Goal: Task Accomplishment & Management: Complete application form

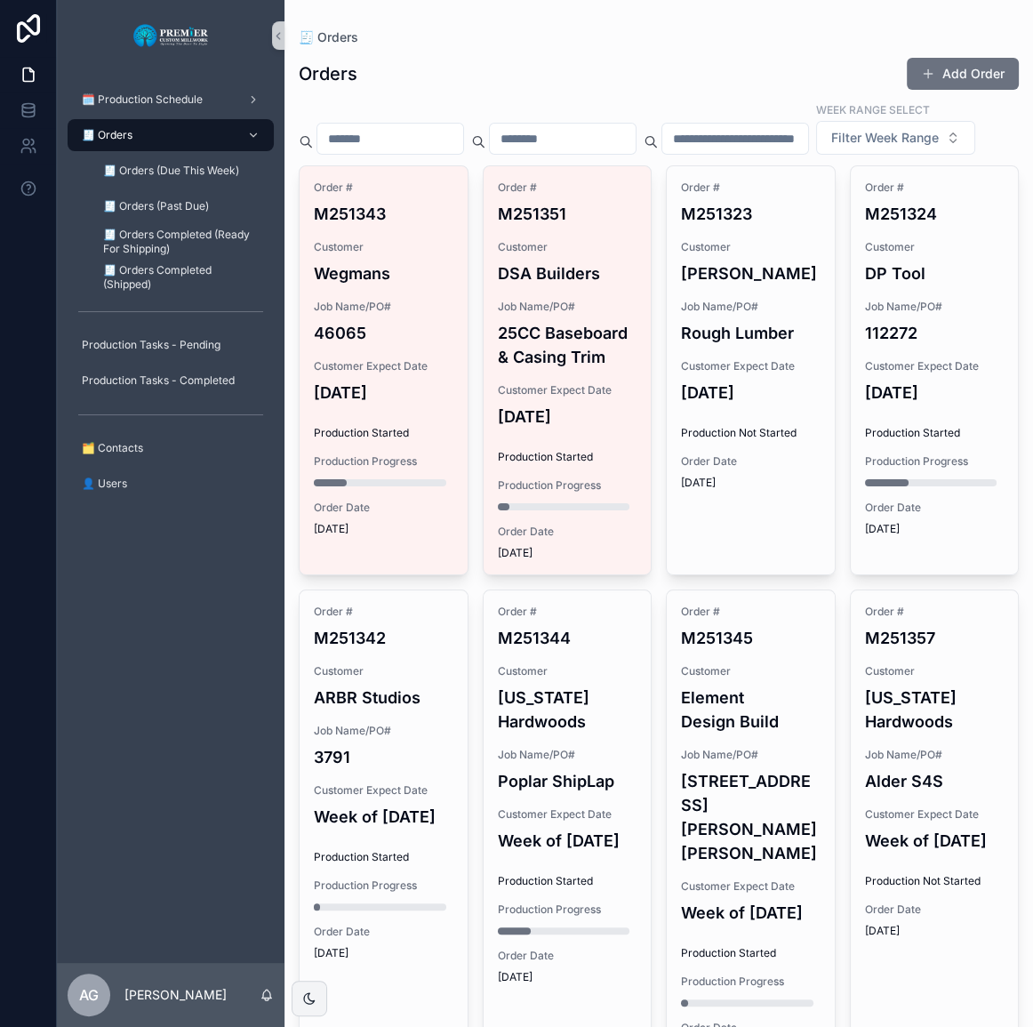
click at [948, 76] on button "Add Order" at bounding box center [963, 74] width 112 height 32
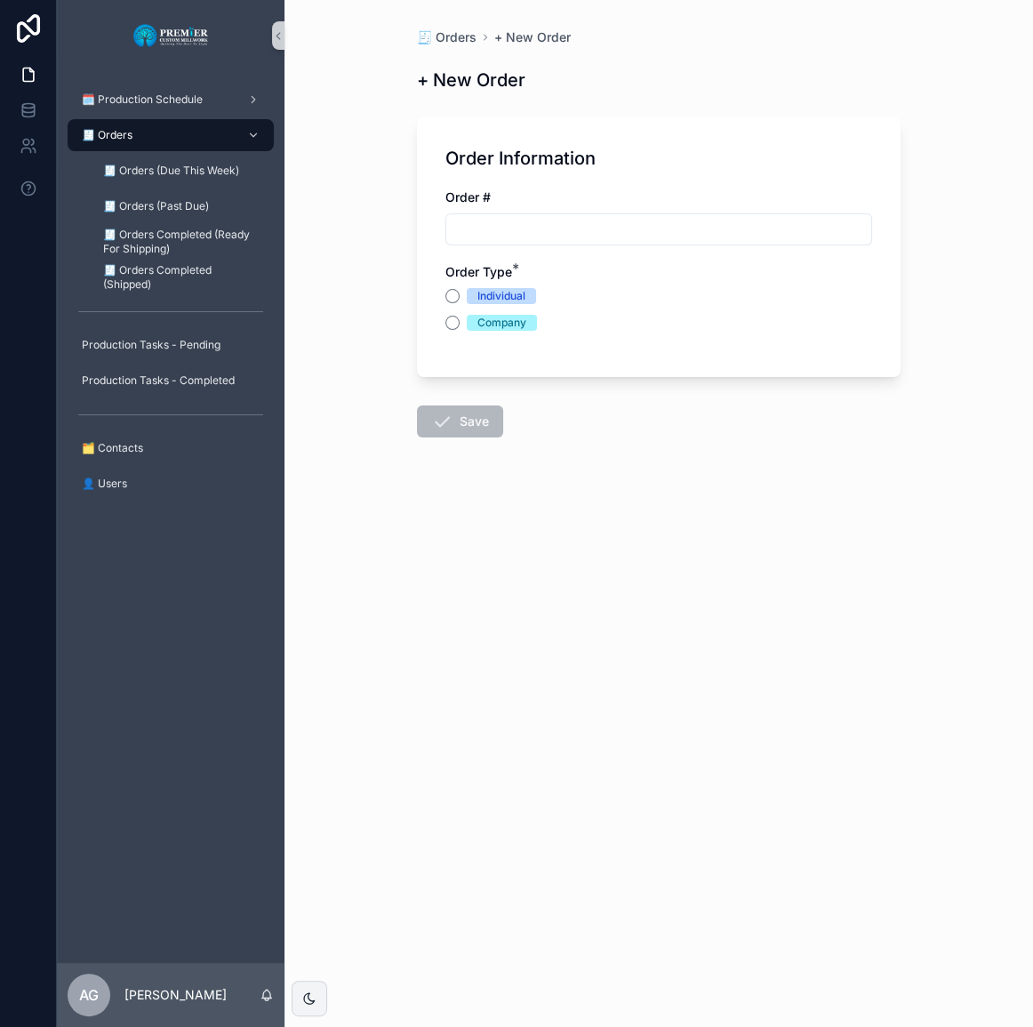
click at [570, 219] on input "scrollable content" at bounding box center [658, 229] width 425 height 25
type input "*******"
click at [458, 320] on button "Company" at bounding box center [452, 323] width 14 height 14
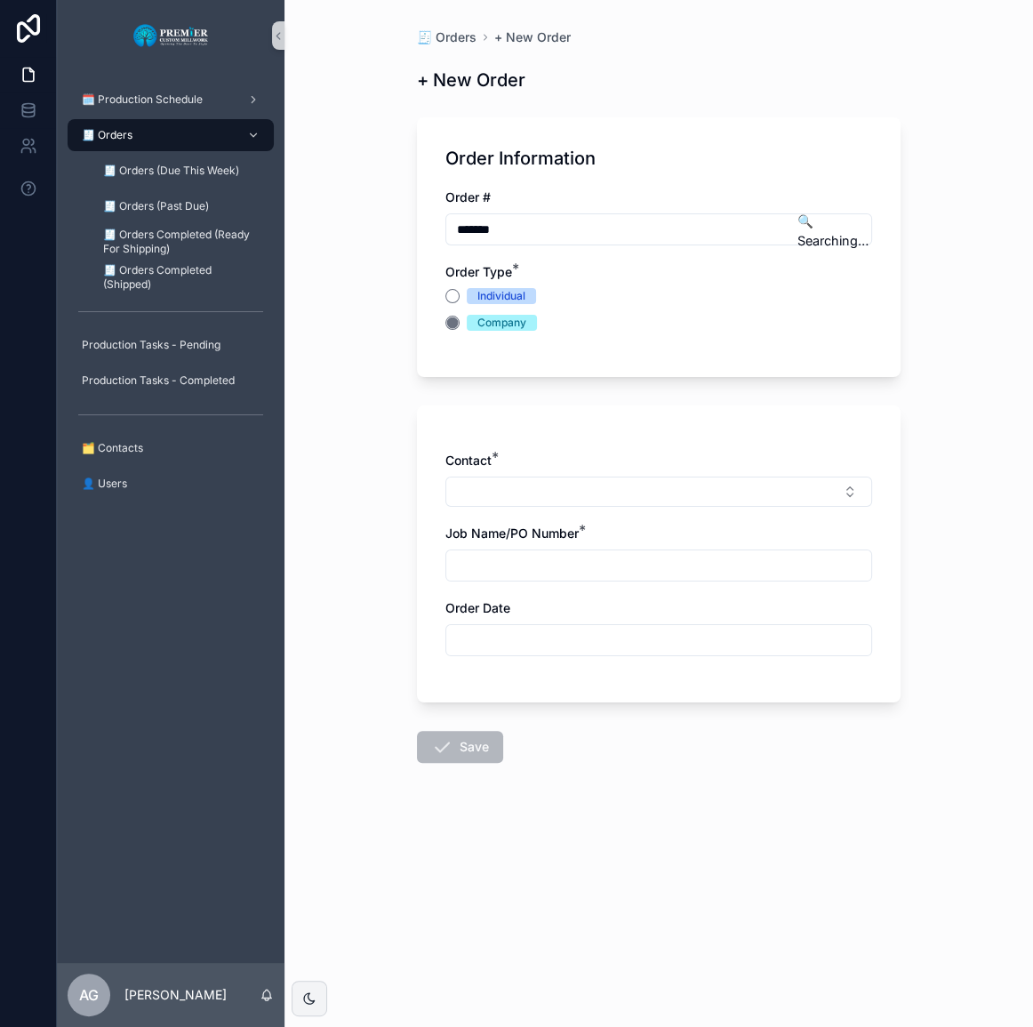
click at [569, 486] on button "Select Button" at bounding box center [658, 492] width 427 height 30
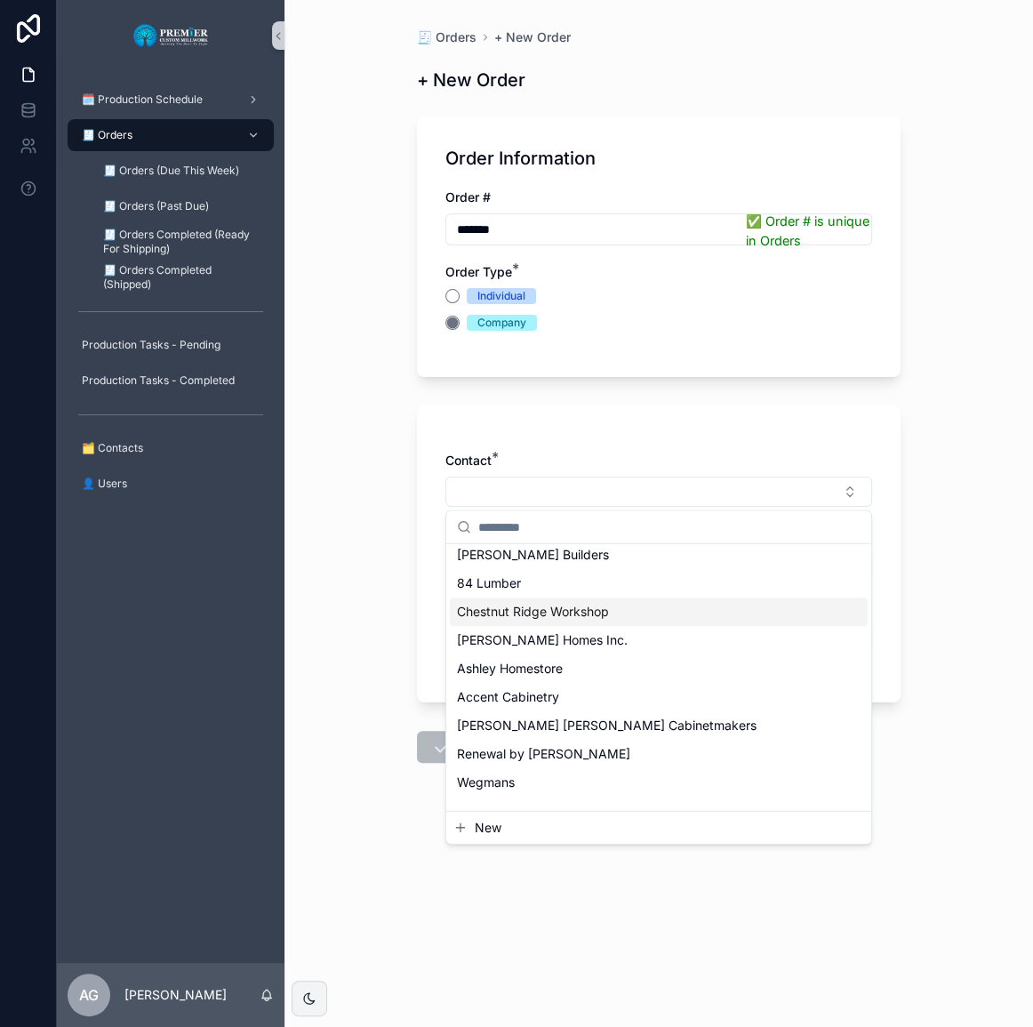
scroll to position [1200, 0]
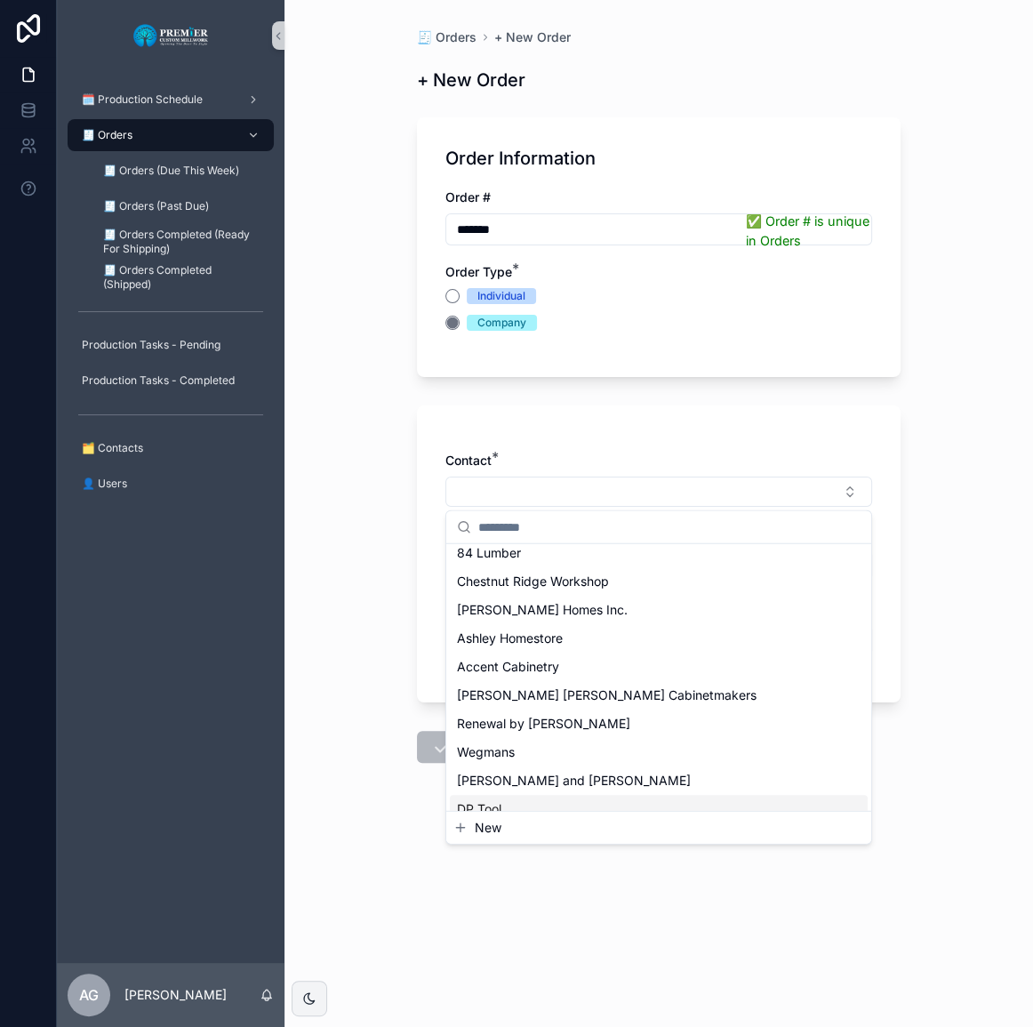
click at [509, 803] on div "DP Tool" at bounding box center [659, 809] width 418 height 28
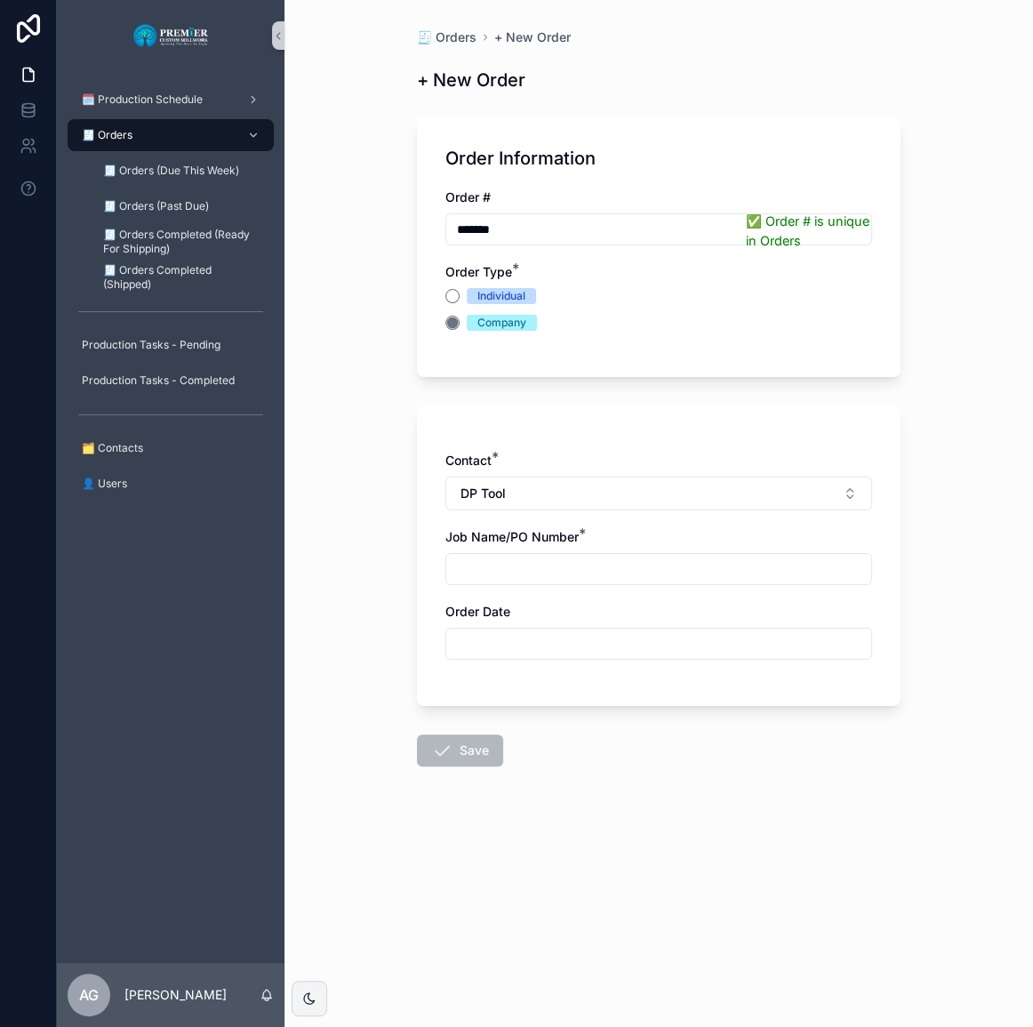
click at [511, 569] on input "scrollable content" at bounding box center [658, 569] width 425 height 25
type input "**********"
click at [519, 640] on input "scrollable content" at bounding box center [658, 643] width 425 height 25
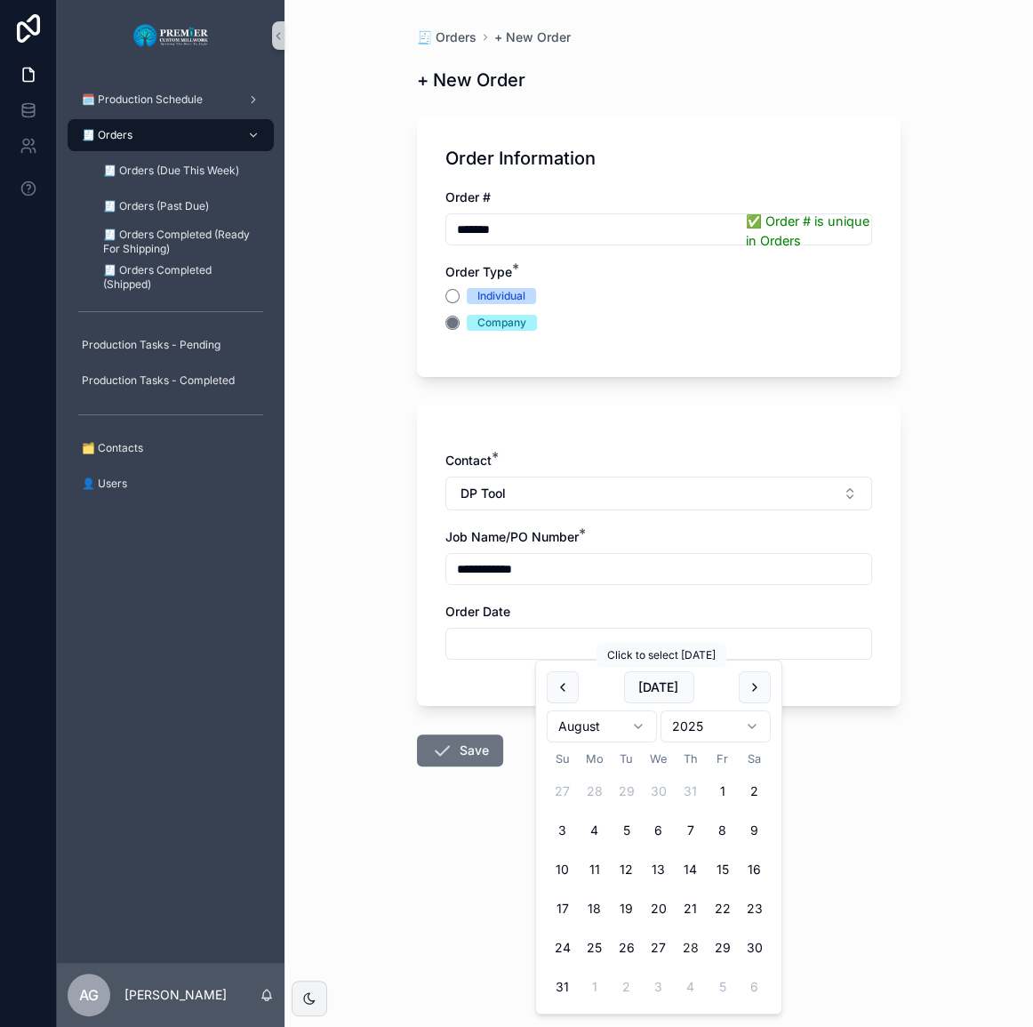
click at [661, 686] on button "[DATE]" at bounding box center [658, 687] width 70 height 32
type input "*********"
click at [485, 751] on button "Save" at bounding box center [460, 750] width 86 height 32
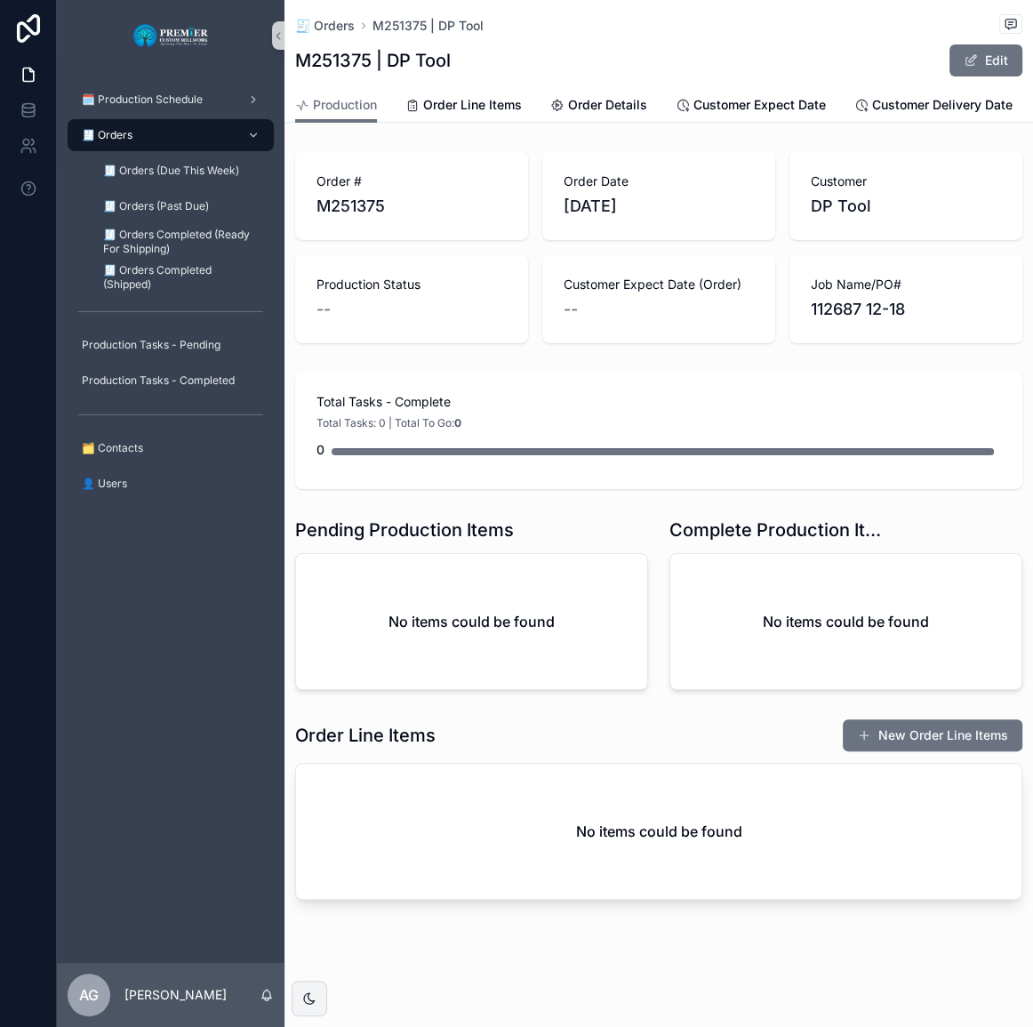
click at [925, 724] on button "New Order Line Items" at bounding box center [933, 735] width 180 height 32
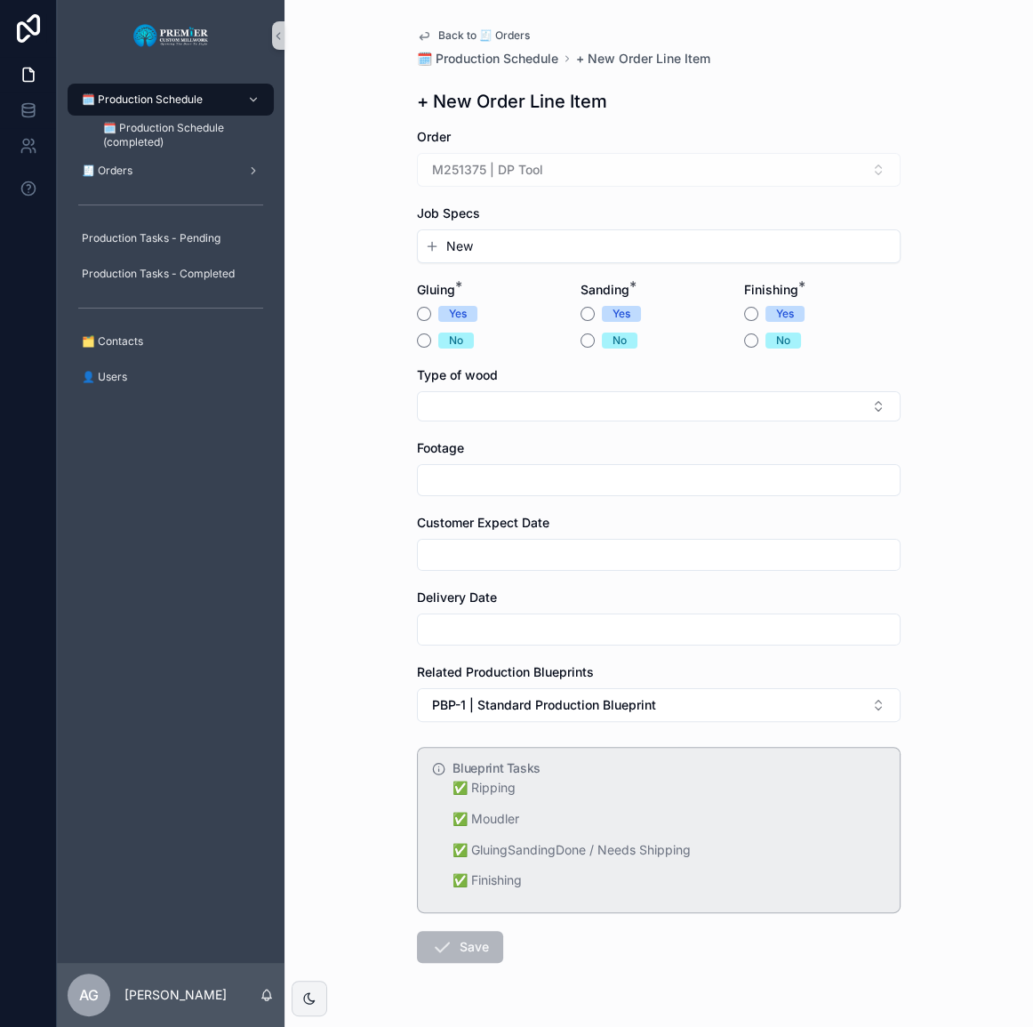
click at [505, 244] on button "New" at bounding box center [659, 246] width 468 height 18
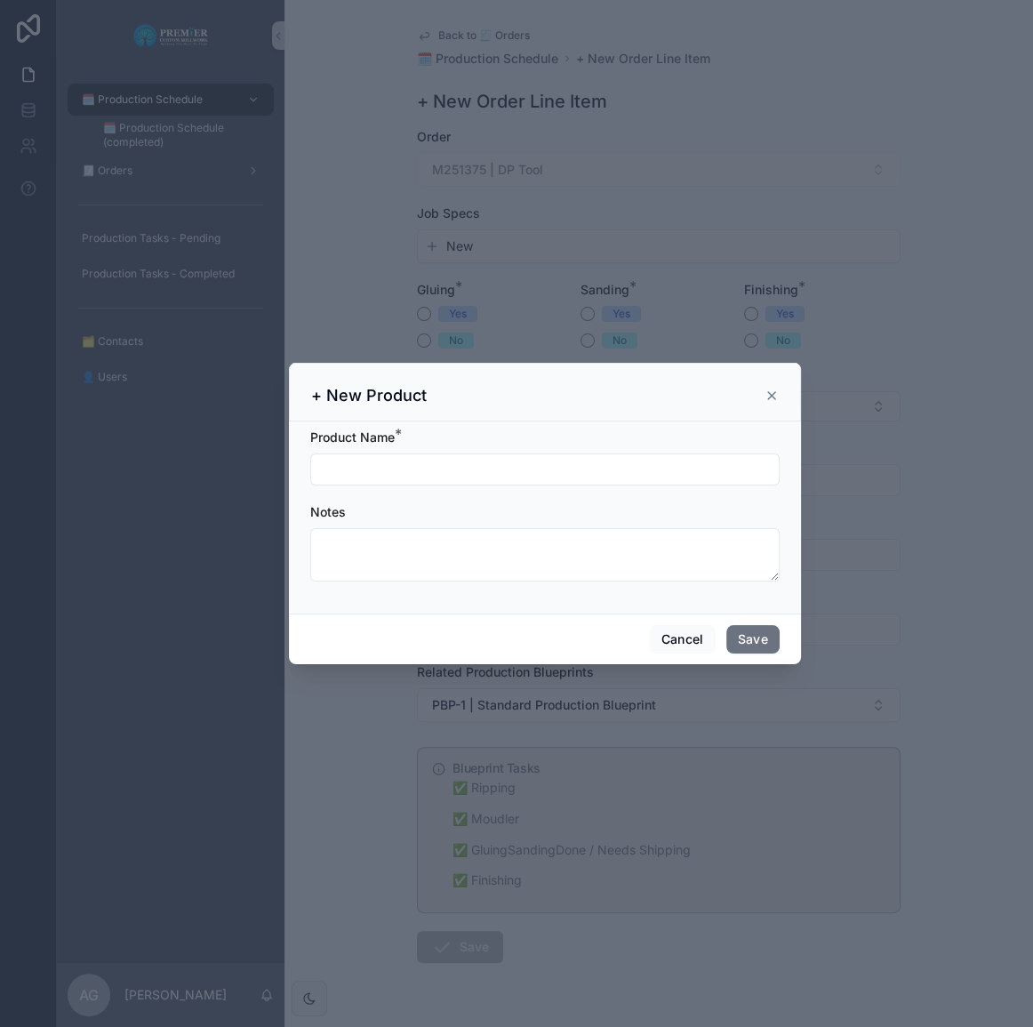
click at [486, 461] on input "scrollable content" at bounding box center [545, 469] width 468 height 25
type input "**********"
click at [750, 640] on button "Save" at bounding box center [752, 639] width 53 height 28
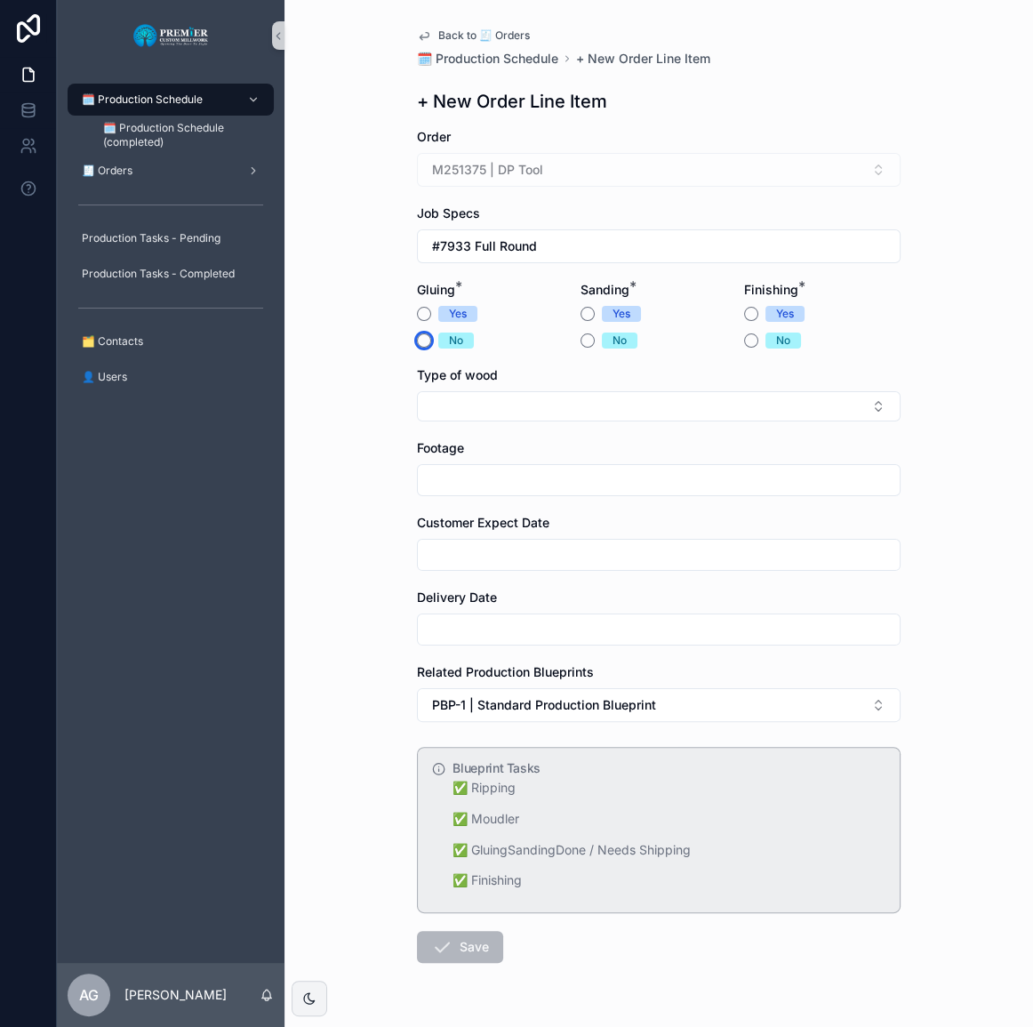
click at [420, 339] on button "No" at bounding box center [424, 340] width 14 height 14
click at [585, 339] on button "No" at bounding box center [588, 340] width 14 height 14
click at [748, 340] on button "No" at bounding box center [751, 340] width 14 height 14
click at [539, 401] on button "Select Button" at bounding box center [659, 406] width 484 height 30
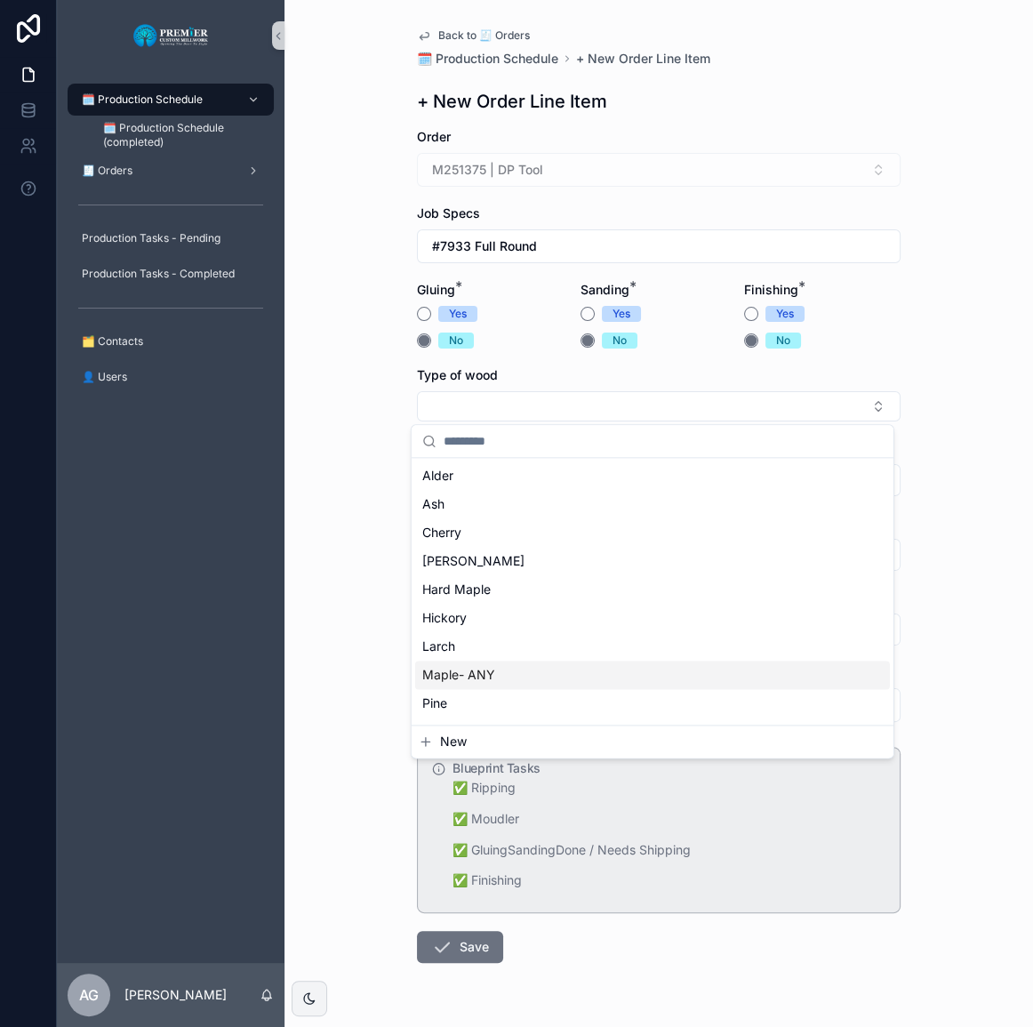
click at [484, 682] on span "Maple- ANY" at bounding box center [458, 675] width 73 height 18
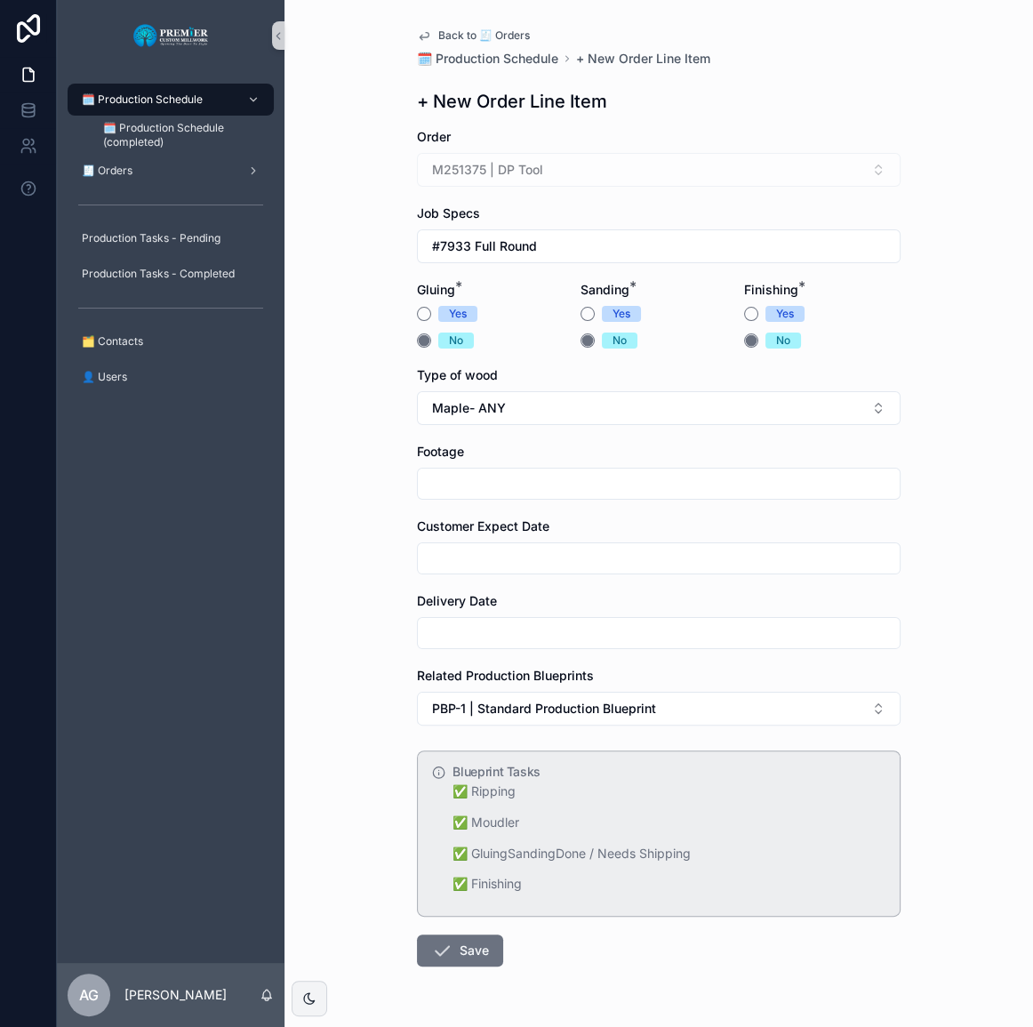
click at [470, 477] on input "scrollable content" at bounding box center [659, 483] width 482 height 25
drag, startPoint x: 462, startPoint y: 478, endPoint x: 367, endPoint y: 503, distance: 98.3
click at [371, 503] on div "Back to 🧾 Orders 🗓️ Production Schedule + New Order Line Item + New Order Line …" at bounding box center [659, 513] width 749 height 1027
type input "*"
click at [367, 503] on div "Back to 🧾 Orders 🗓️ Production Schedule + New Order Line Item + New Order Line …" at bounding box center [659, 513] width 749 height 1027
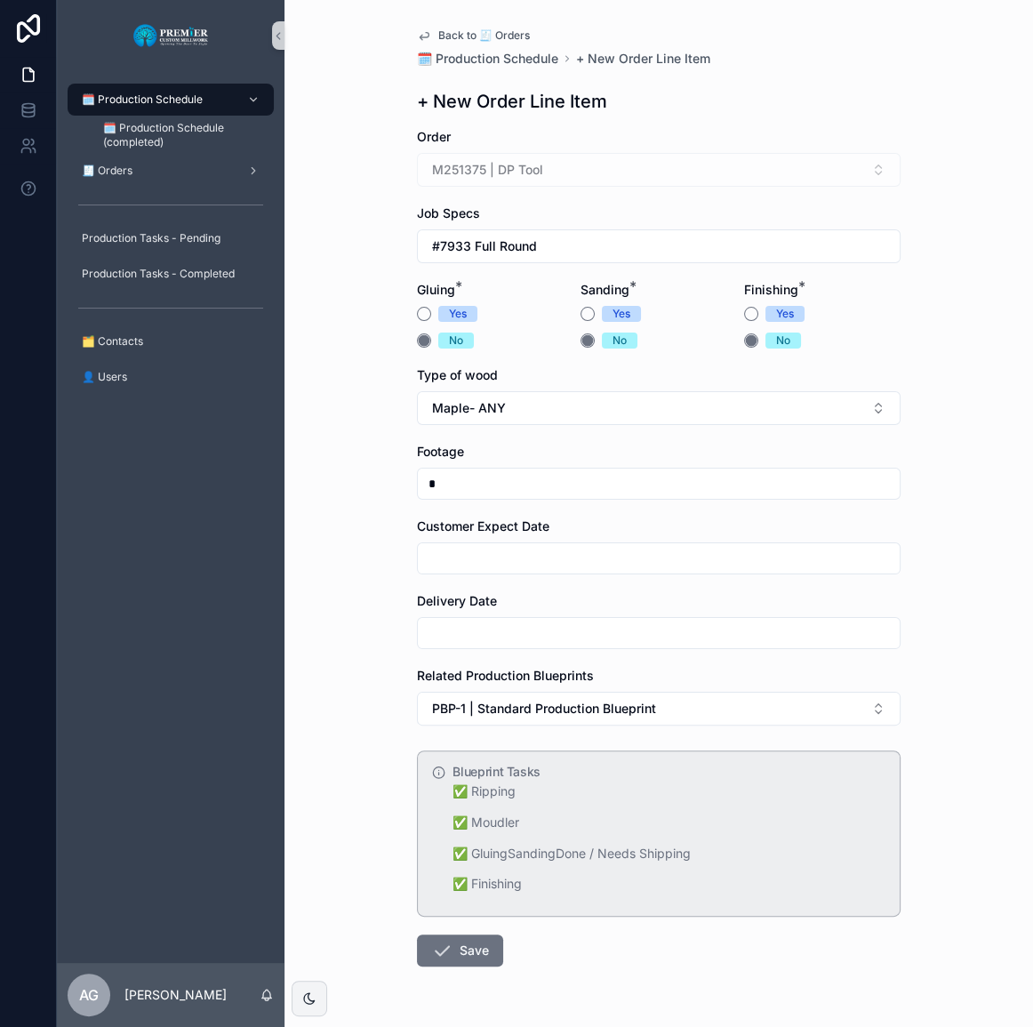
click at [434, 542] on div "scrollable content" at bounding box center [659, 558] width 484 height 32
click at [449, 557] on input "scrollable content" at bounding box center [659, 558] width 482 height 25
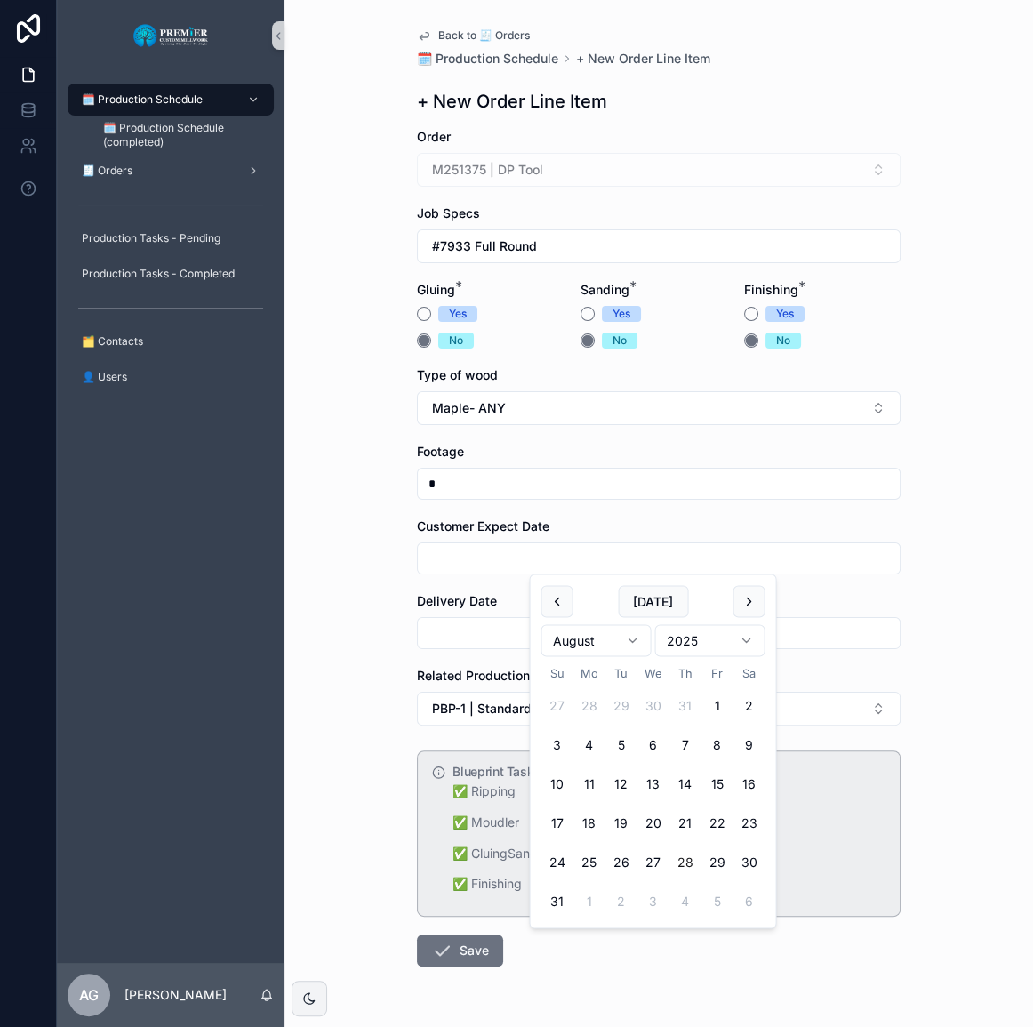
click at [627, 642] on html "🗓️ Production Schedule 🗓️ Production Schedule (completed) 🧾 Orders Production T…" at bounding box center [516, 513] width 1033 height 1027
click at [685, 784] on button "18" at bounding box center [685, 784] width 32 height 32
type input "**********"
click at [498, 637] on input "scrollable content" at bounding box center [659, 633] width 482 height 25
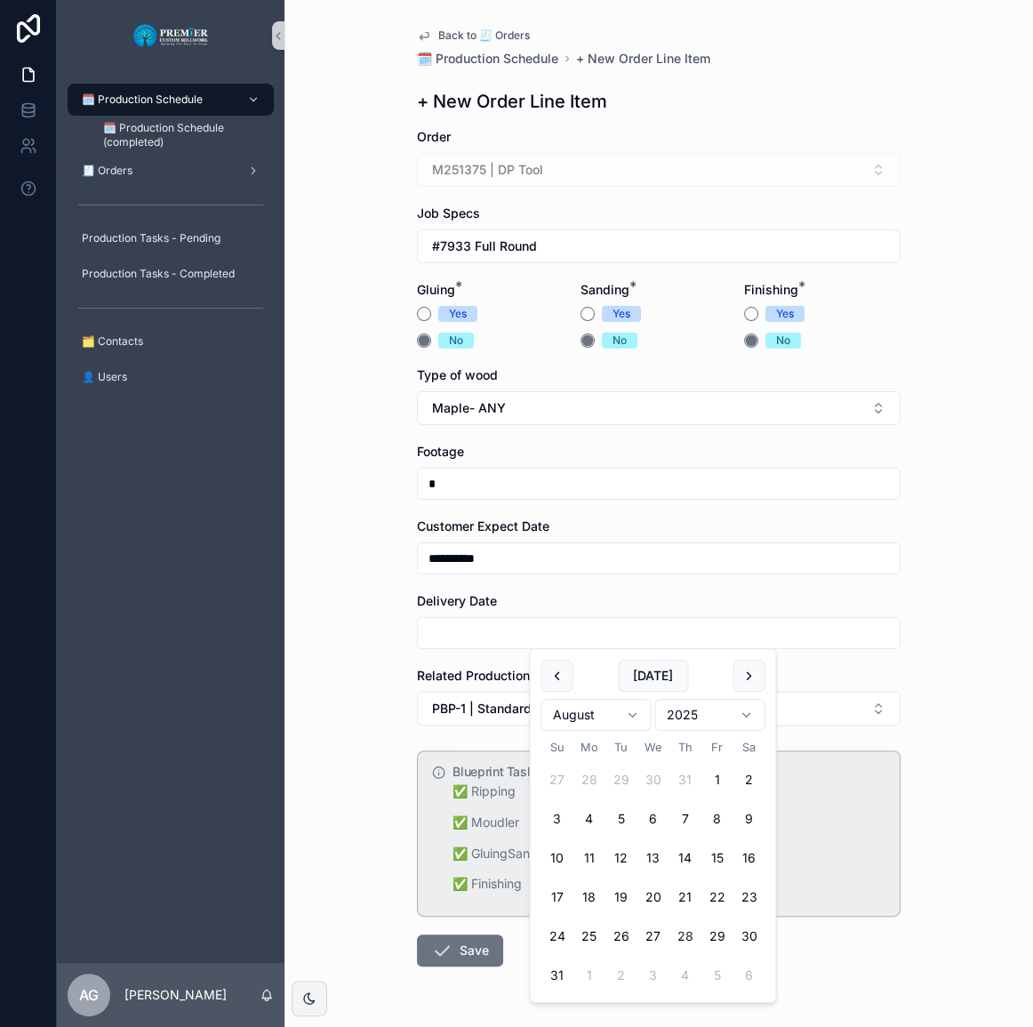
click at [640, 719] on html "**********" at bounding box center [516, 513] width 1033 height 1027
click at [688, 862] on button "18" at bounding box center [685, 858] width 32 height 32
type input "**********"
click at [393, 749] on div "**********" at bounding box center [659, 513] width 749 height 1027
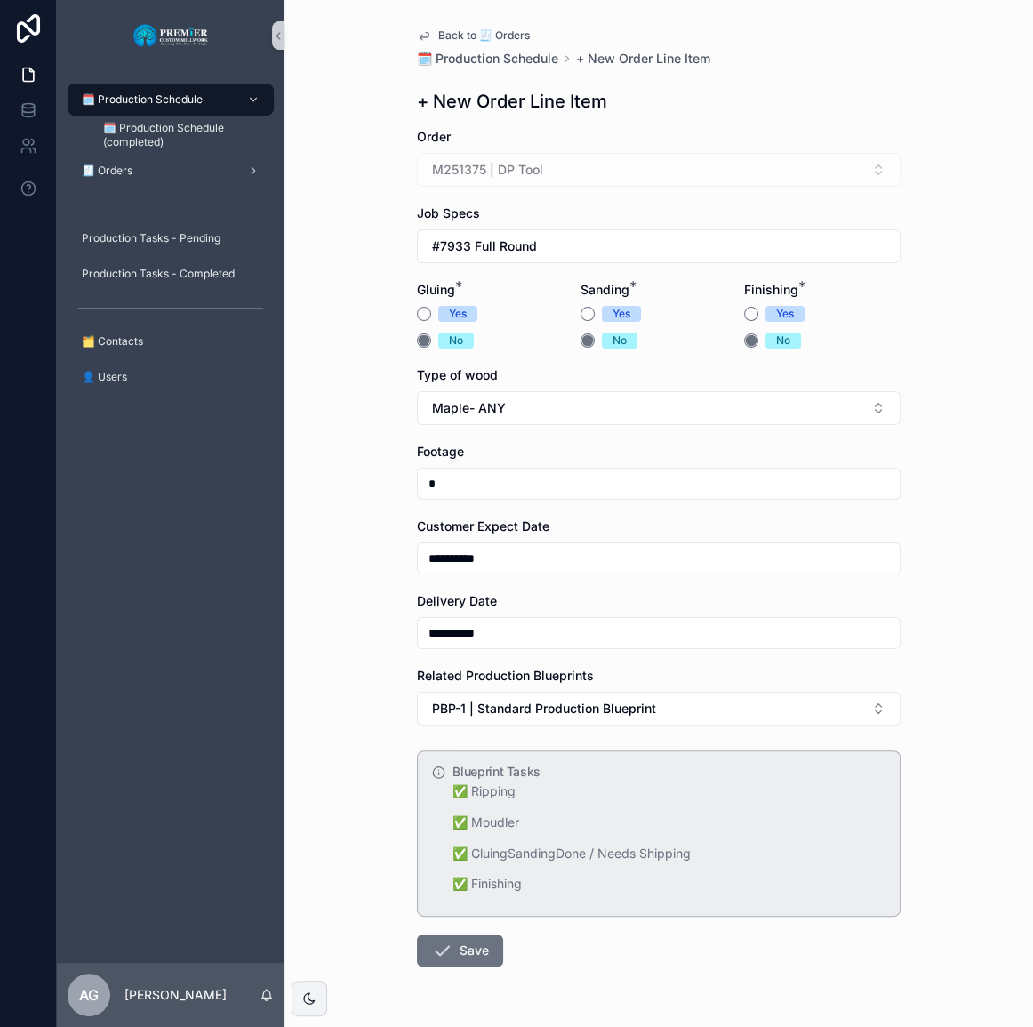
click at [474, 959] on button "Save" at bounding box center [460, 950] width 86 height 32
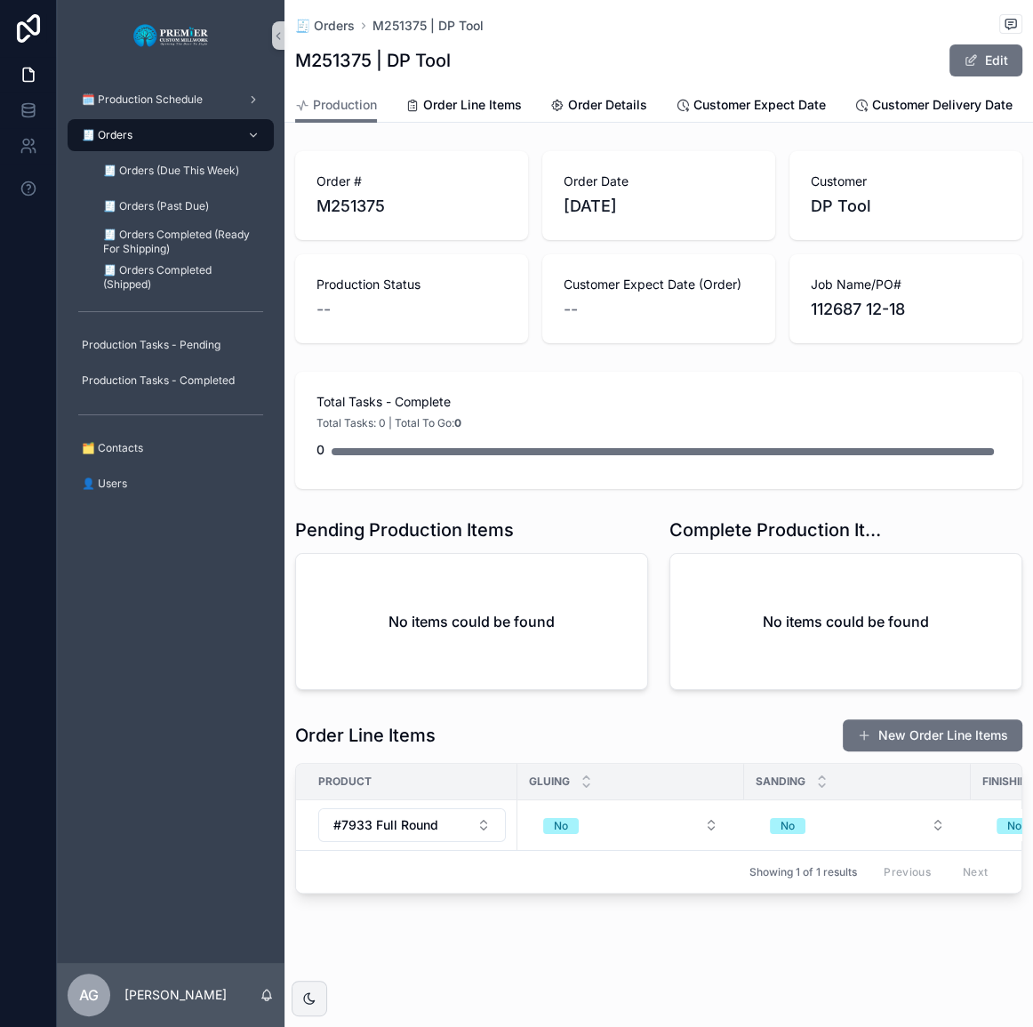
click at [124, 135] on span "🧾 Orders" at bounding box center [107, 135] width 51 height 14
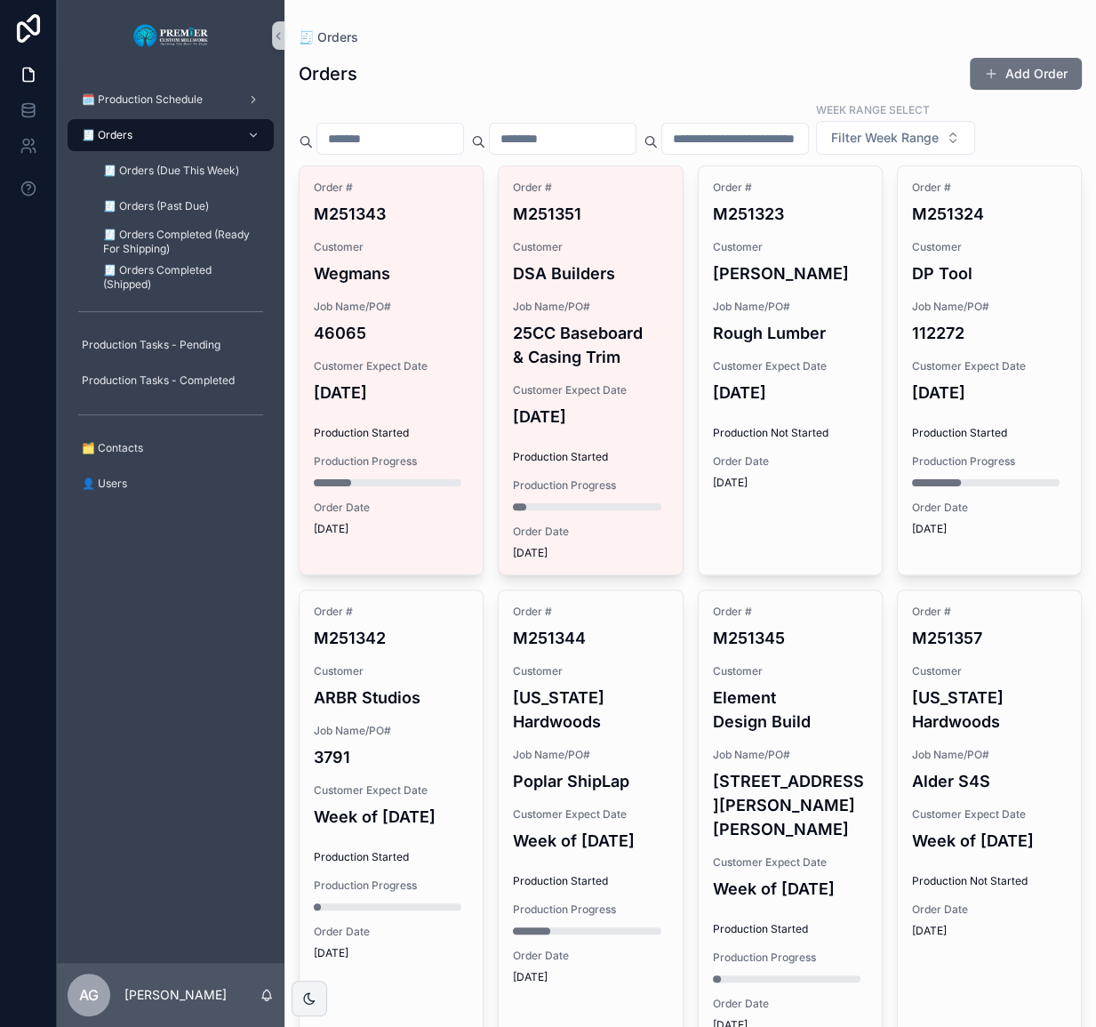
click at [596, 369] on h4 "25CC Baseboard & Casing Trim" at bounding box center [590, 345] width 155 height 48
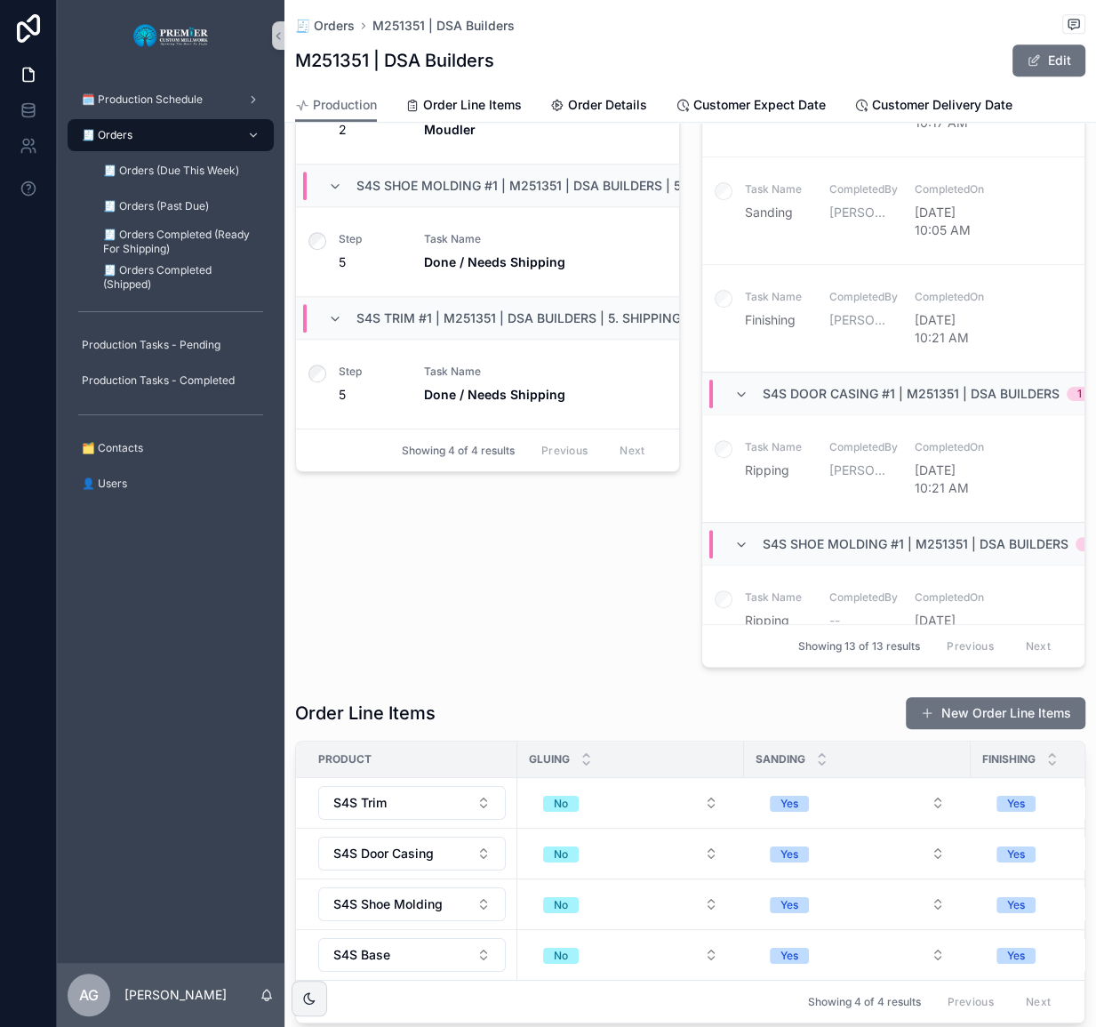
scroll to position [650, 0]
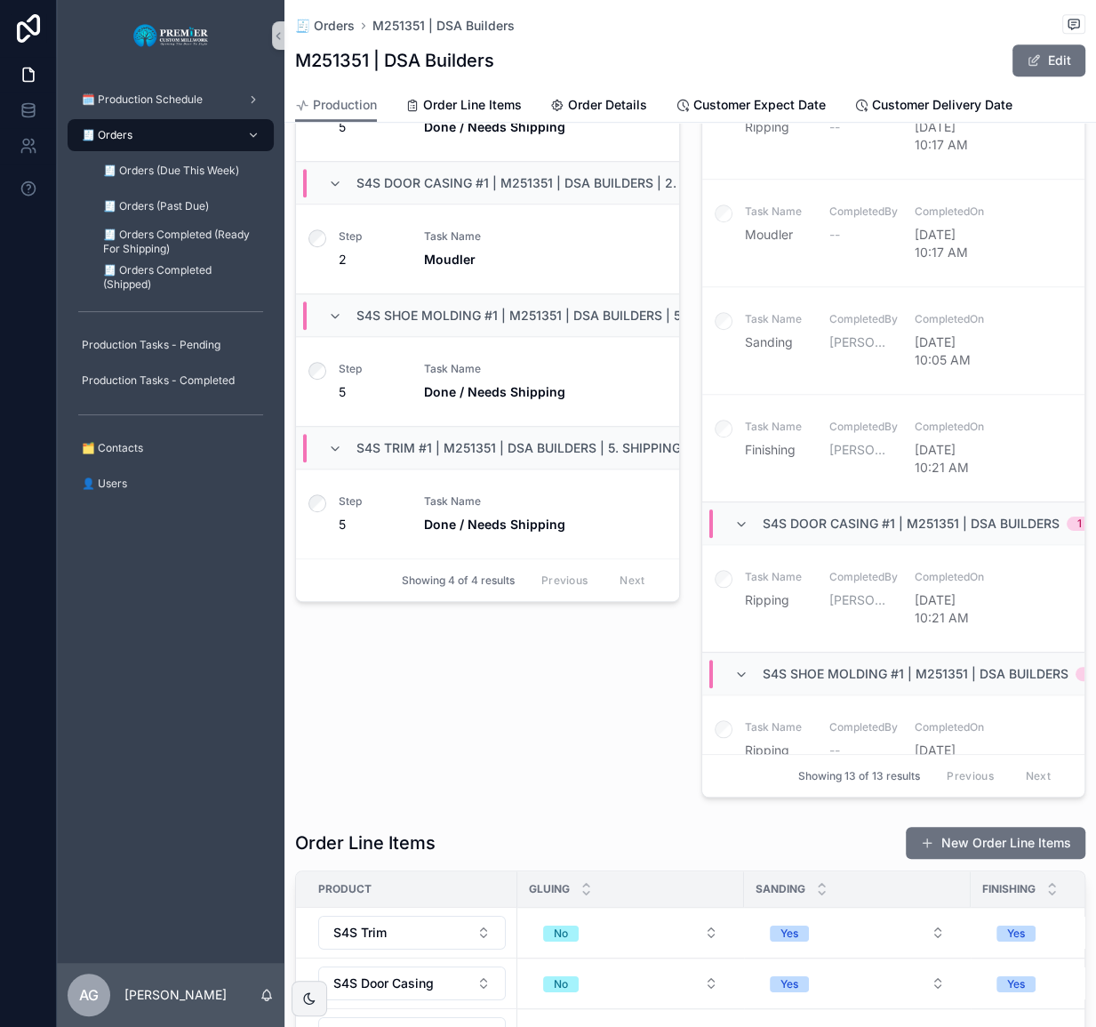
click at [196, 119] on link "🧾 Orders" at bounding box center [171, 135] width 206 height 32
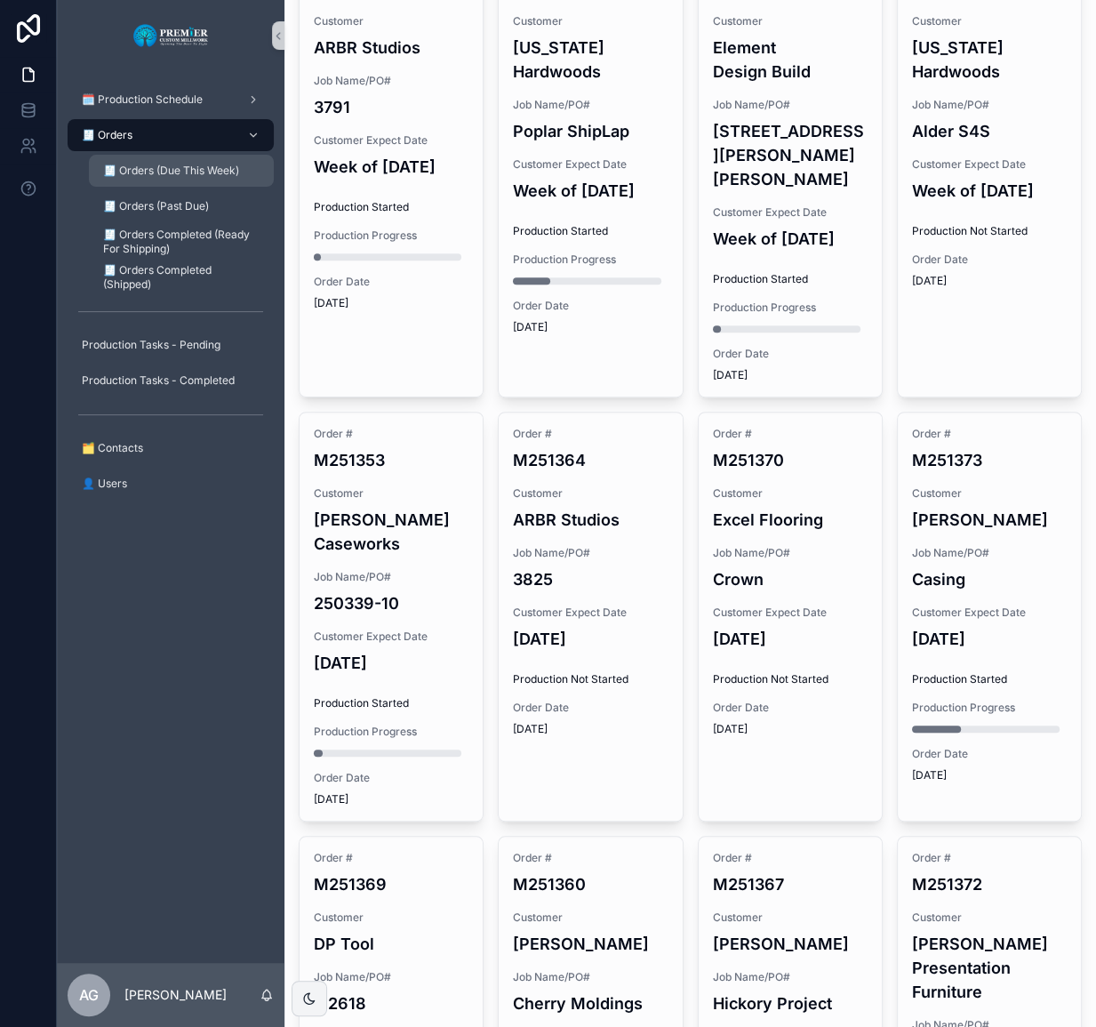
click at [197, 155] on link "🧾 Orders (Due This Week)" at bounding box center [181, 171] width 185 height 32
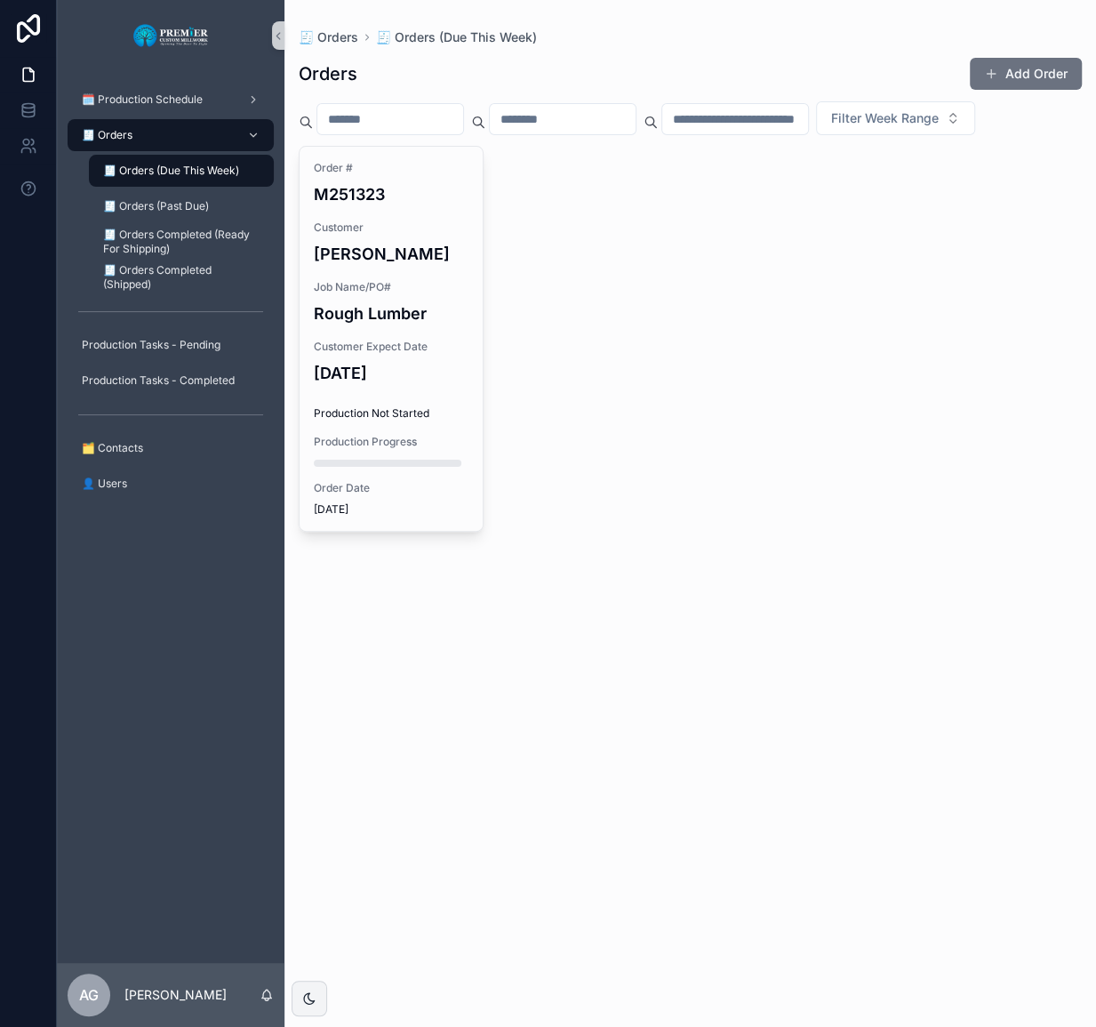
click at [205, 140] on div "🧾 Orders" at bounding box center [170, 135] width 185 height 28
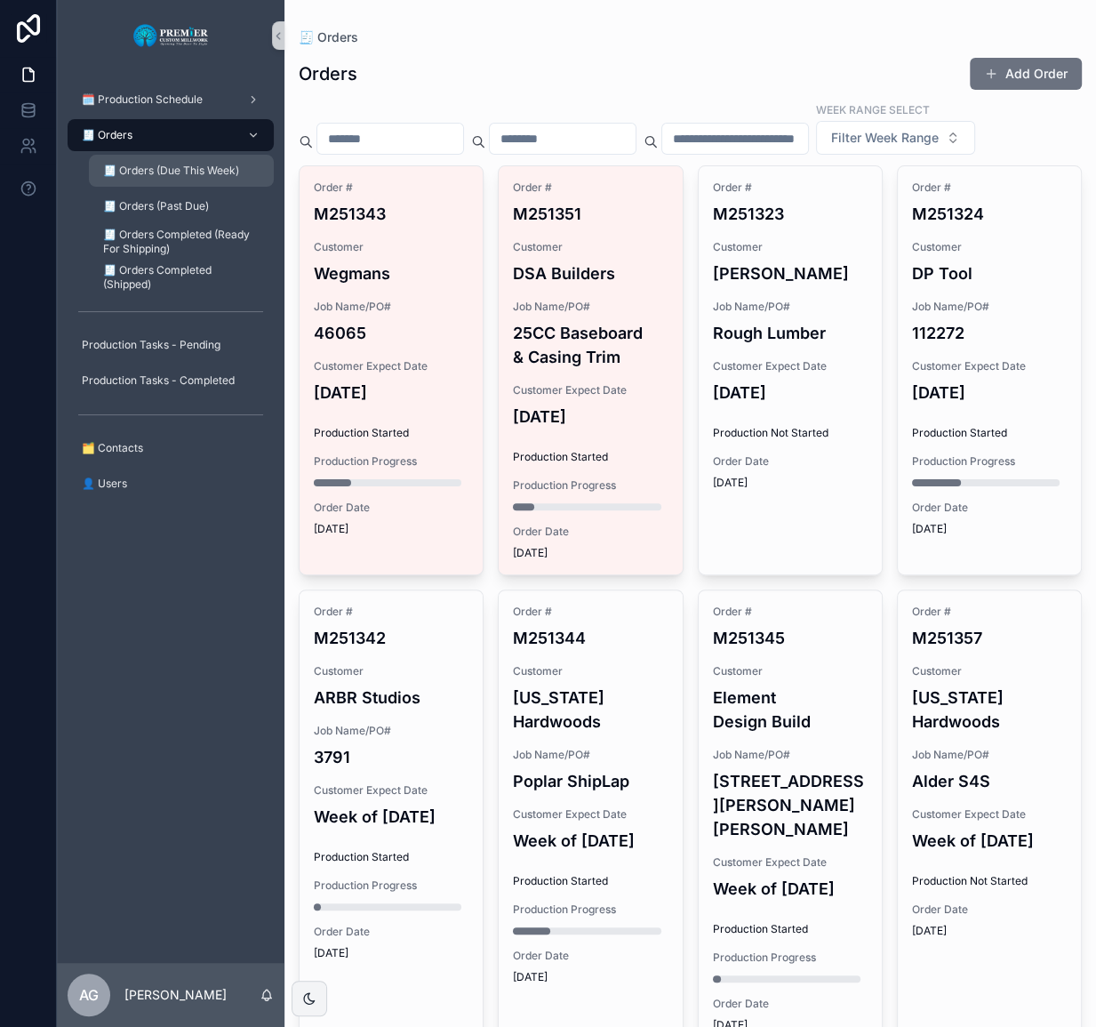
click at [212, 173] on span "🧾 Orders (Due This Week)" at bounding box center [171, 171] width 136 height 14
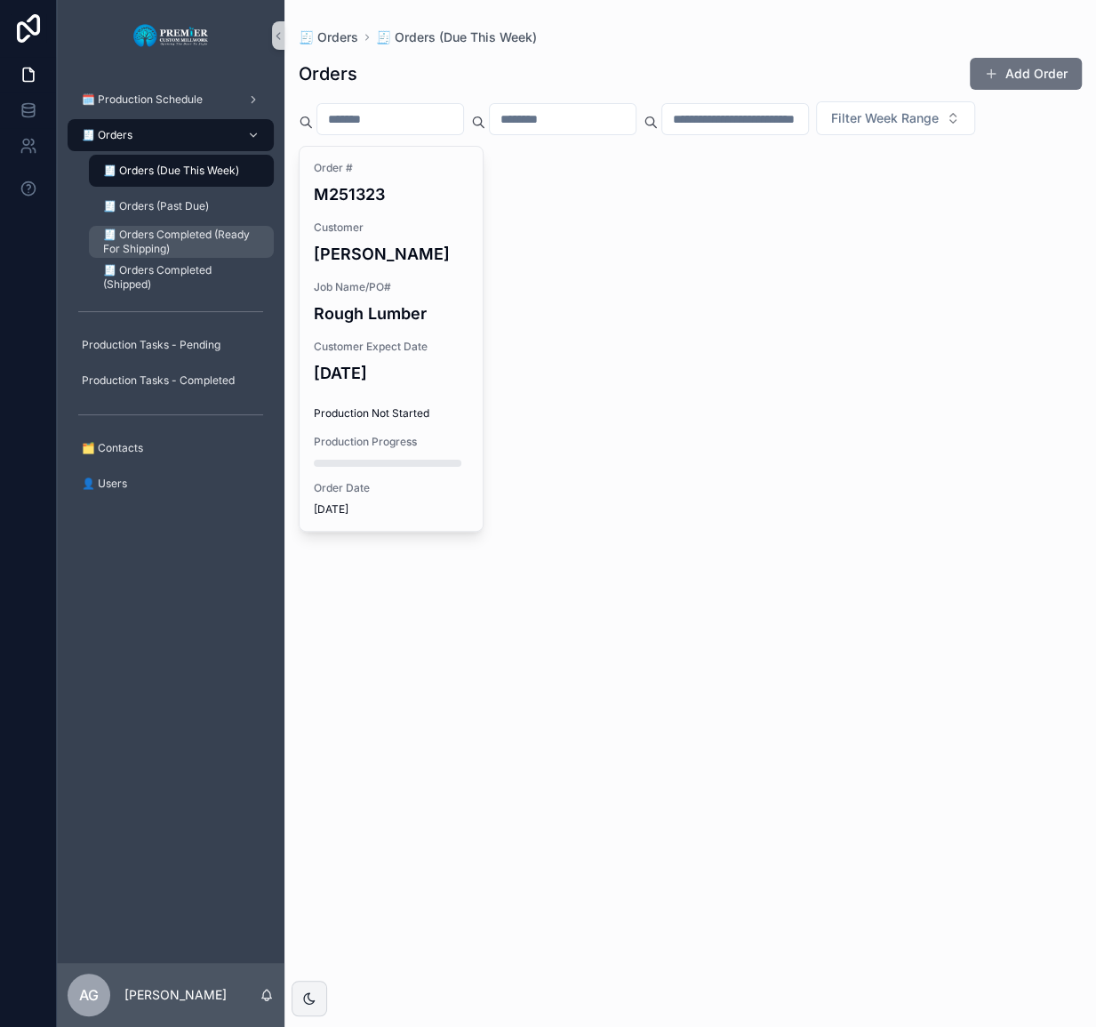
click at [228, 249] on span "🧾 Orders Completed (Ready For Shipping)" at bounding box center [179, 242] width 153 height 28
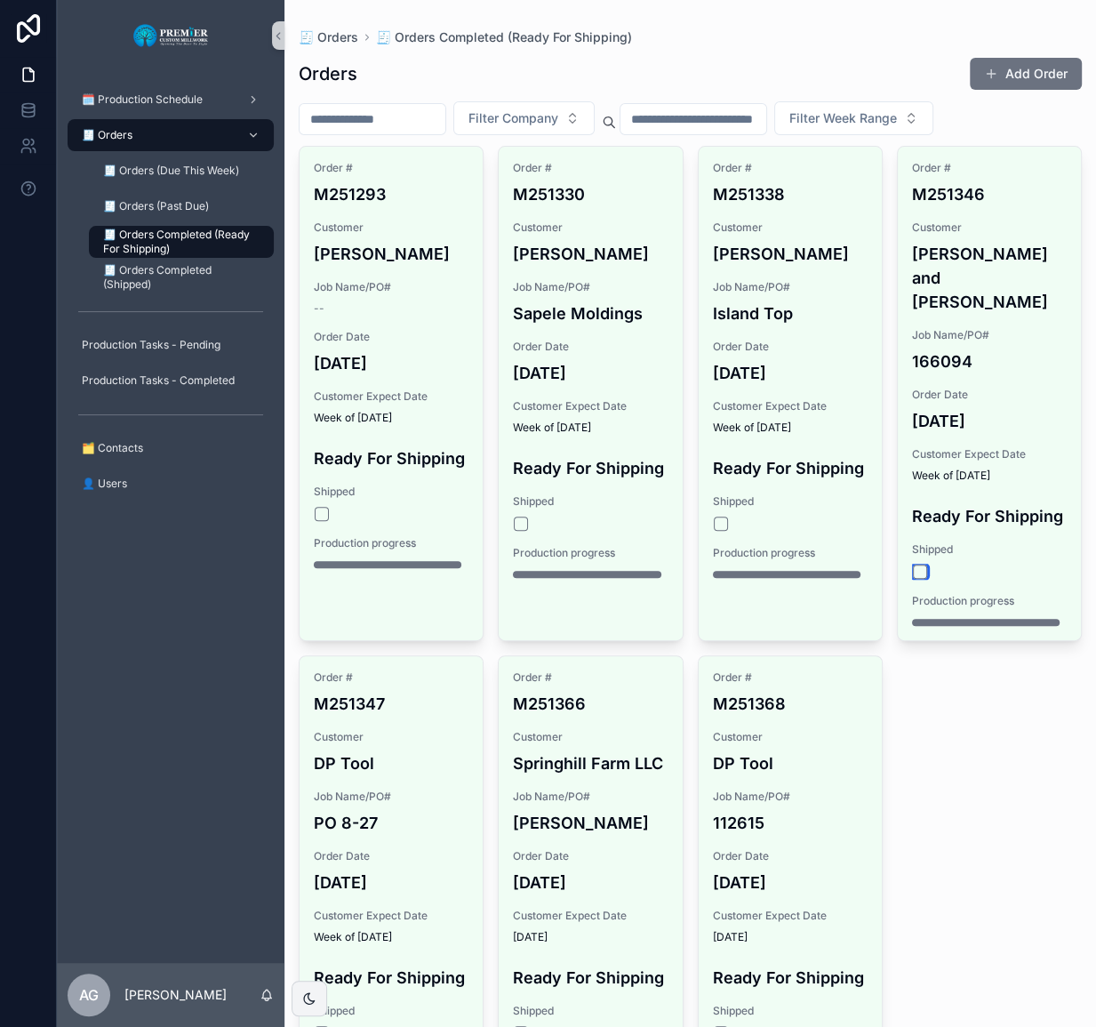
click at [913, 565] on button "scrollable content" at bounding box center [920, 572] width 14 height 14
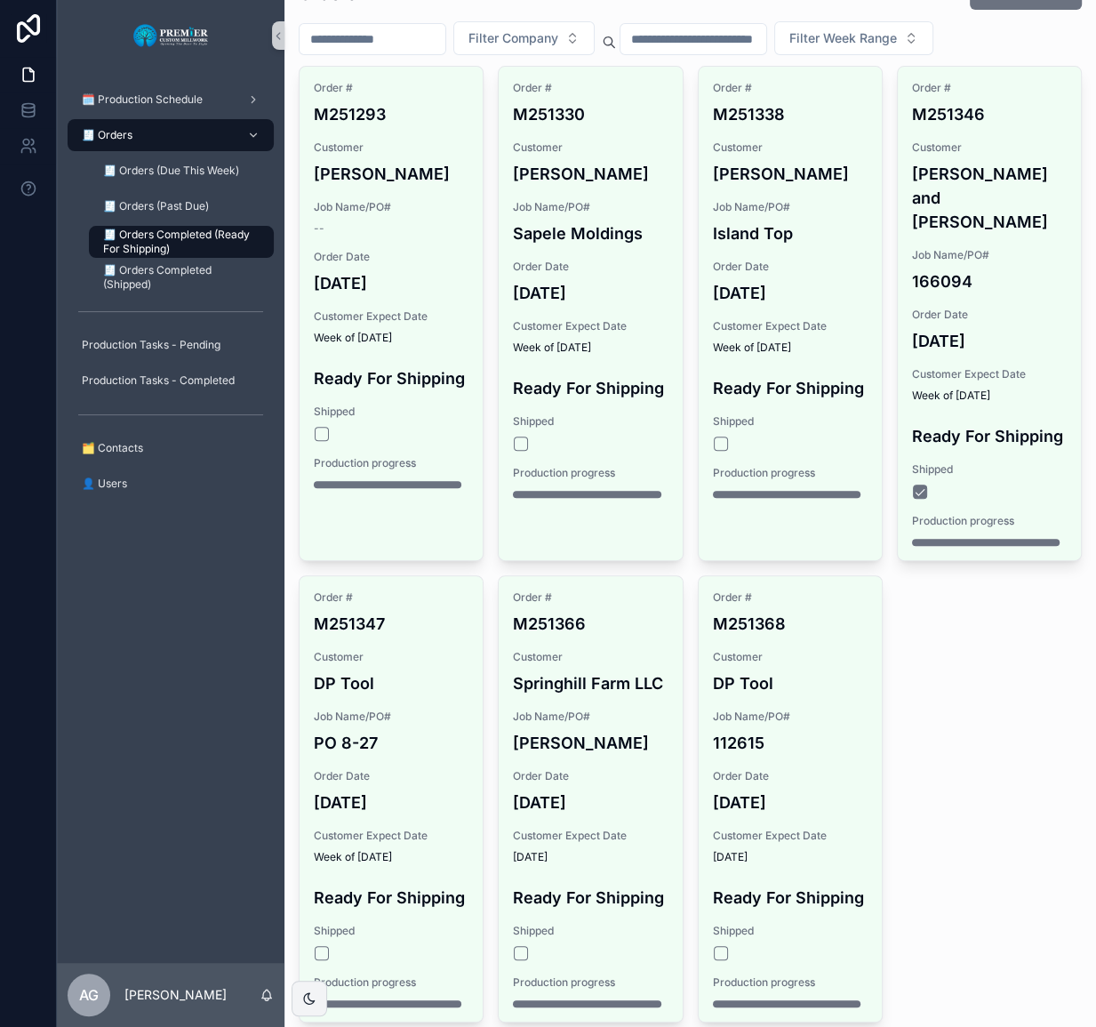
scroll to position [108, 0]
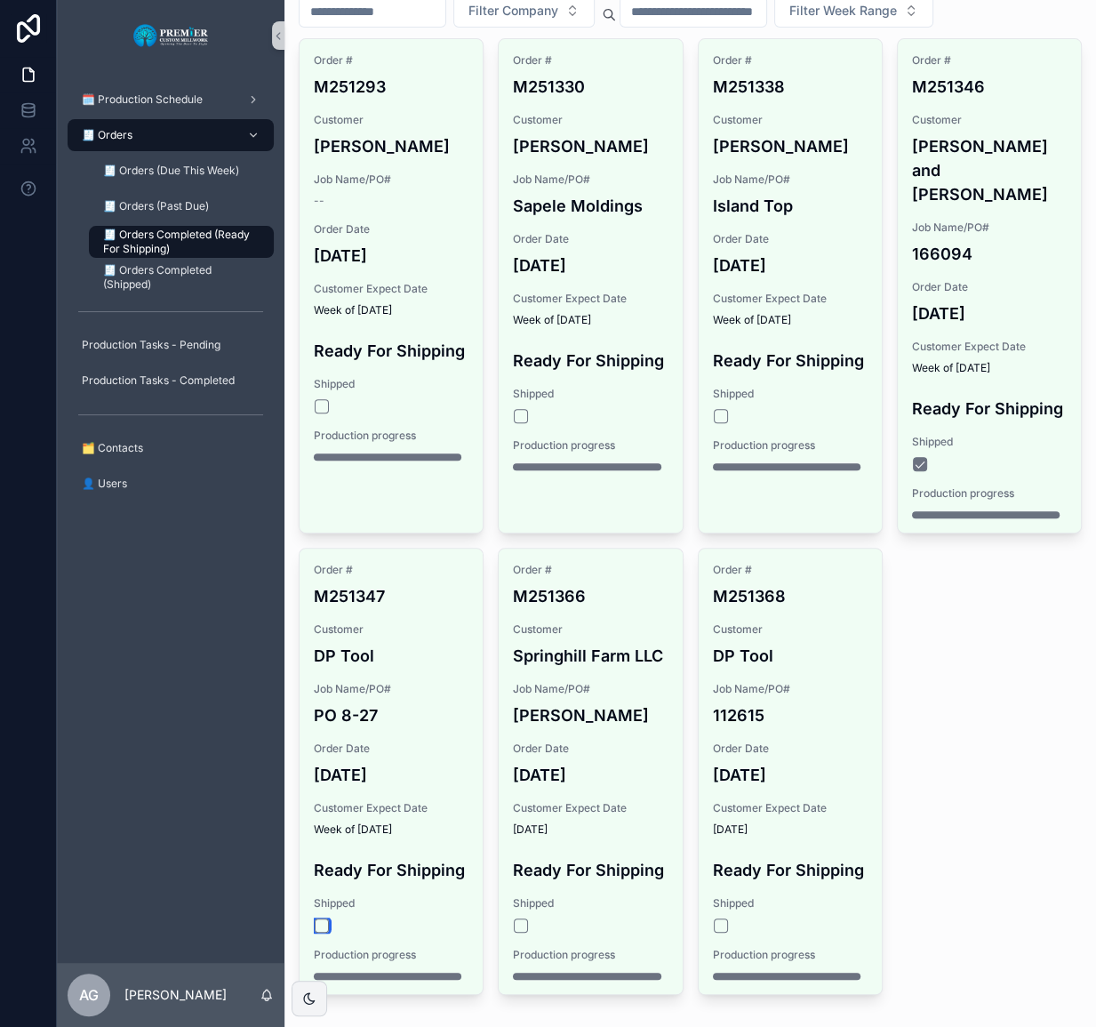
click at [325, 918] on button "scrollable content" at bounding box center [322, 925] width 14 height 14
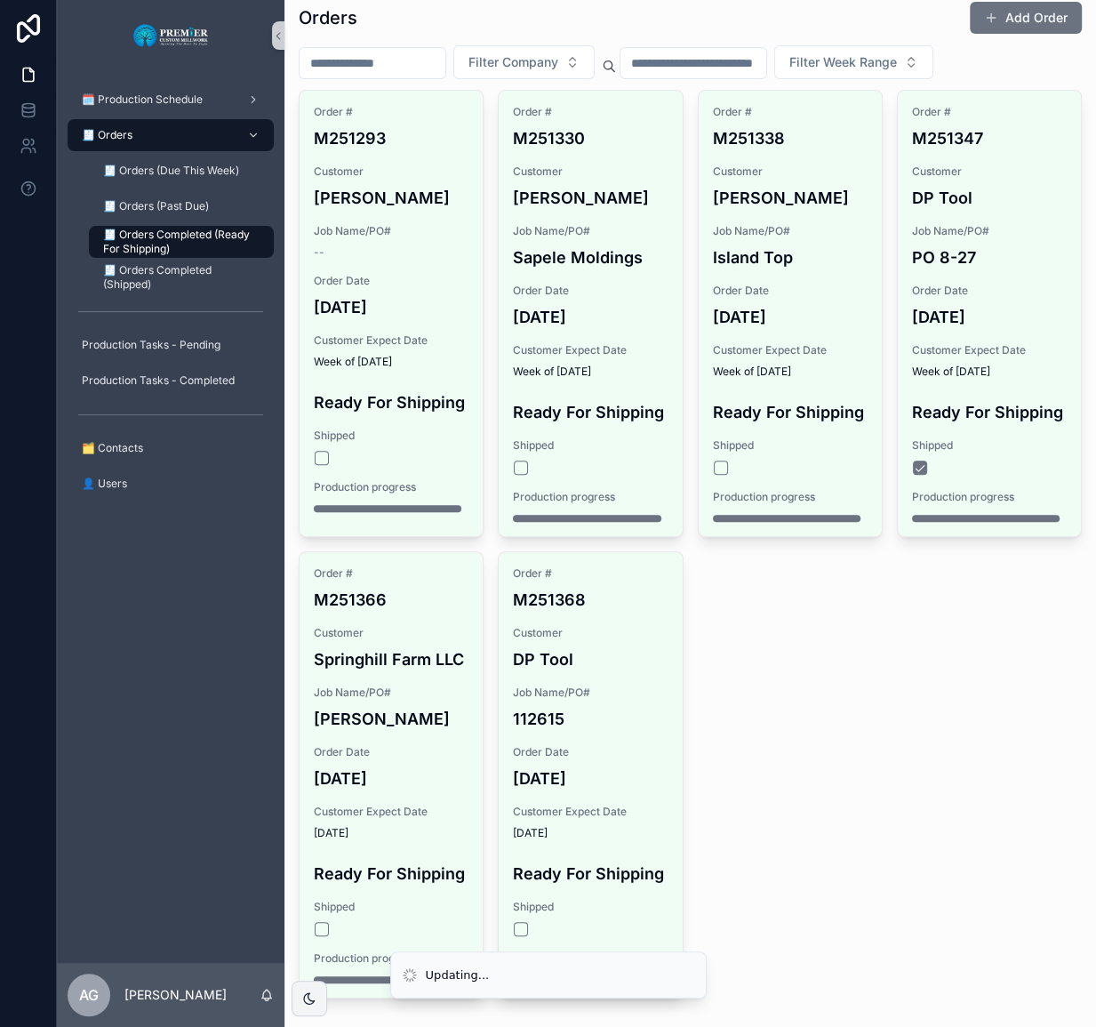
scroll to position [84, 0]
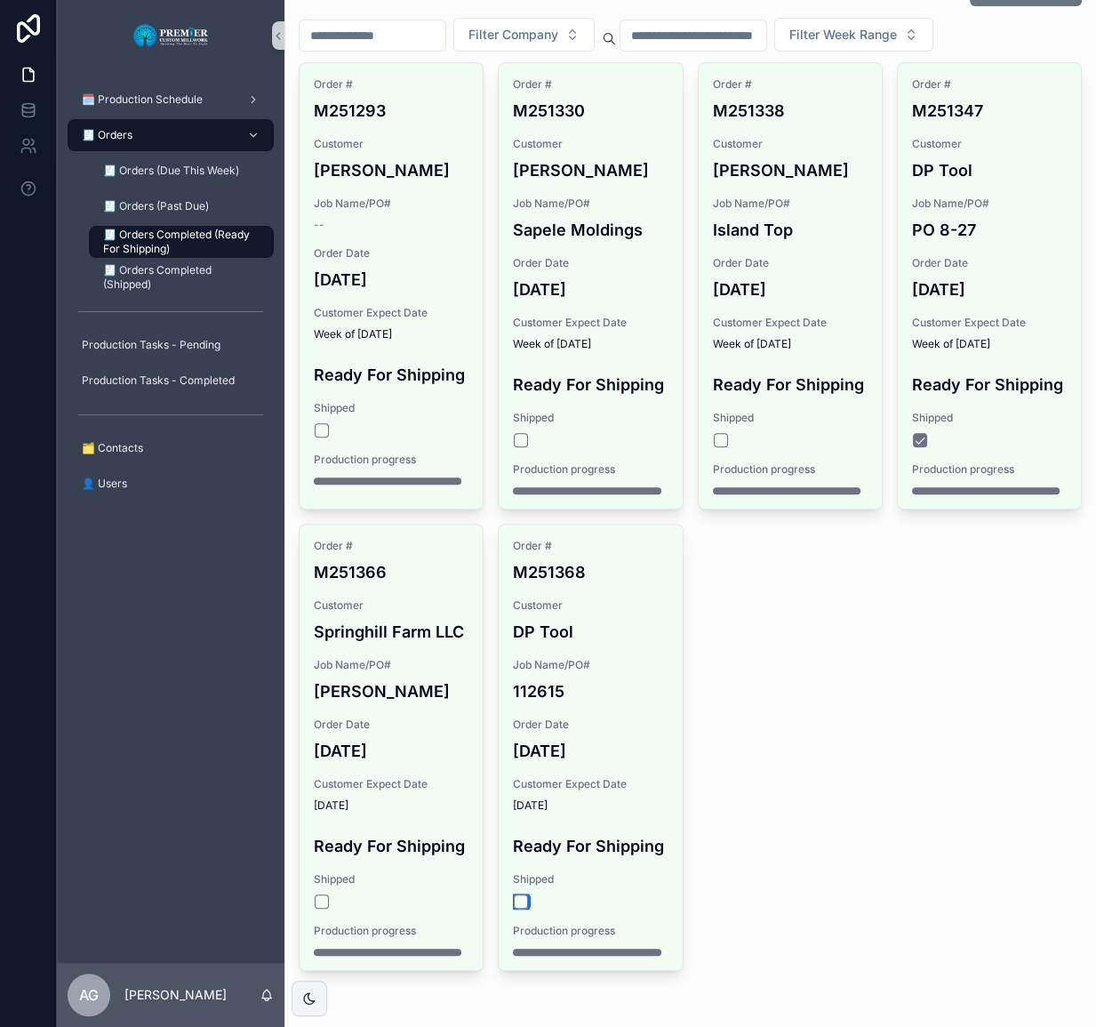
click at [520, 902] on button "scrollable content" at bounding box center [521, 901] width 14 height 14
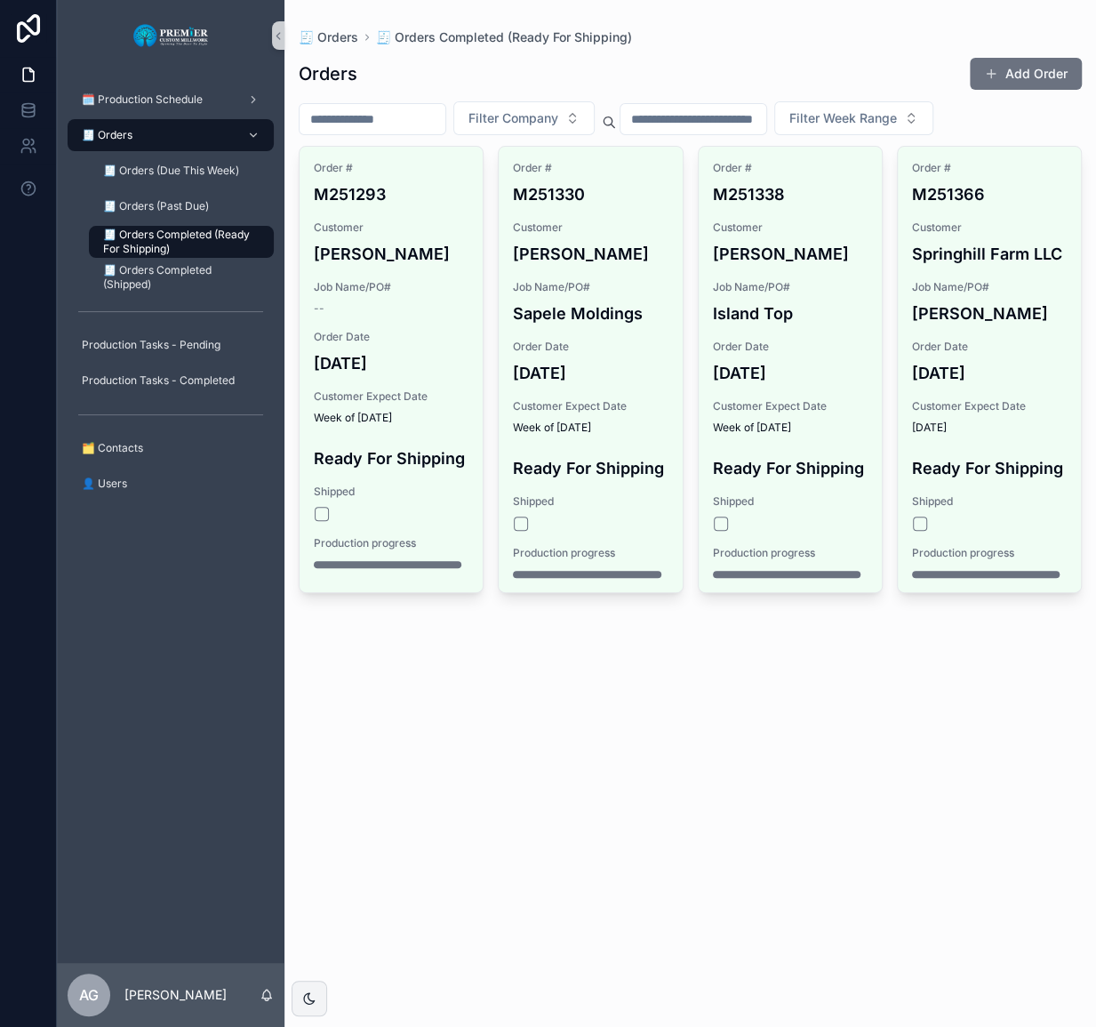
click at [833, 688] on div "🧾 Orders 🧾 Orders Completed (Ready For Shipping) Orders Add Order Filter Compan…" at bounding box center [691, 513] width 812 height 1027
click at [202, 278] on span "🧾 Orders Completed (Shipped)" at bounding box center [179, 277] width 153 height 28
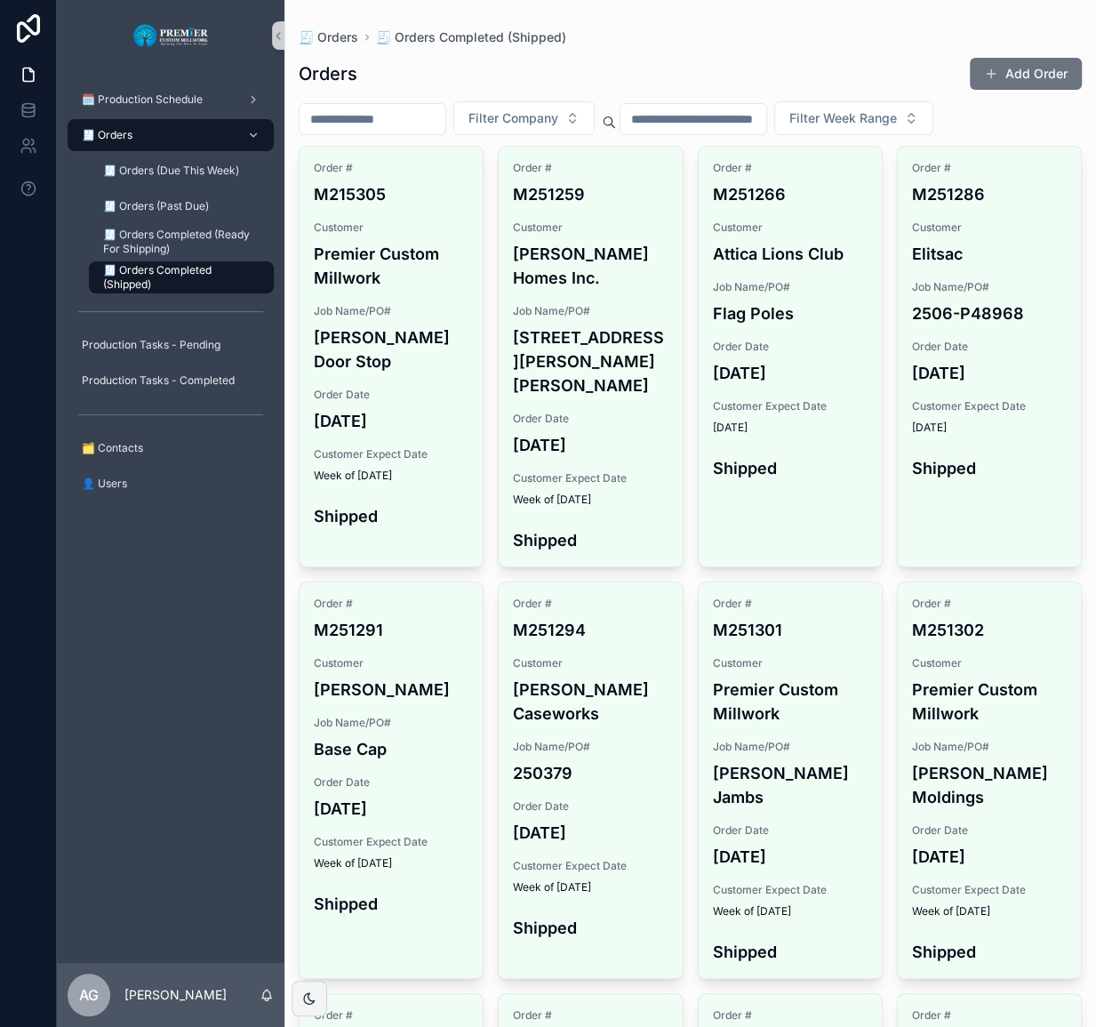
click at [148, 125] on div "🧾 Orders" at bounding box center [170, 135] width 185 height 28
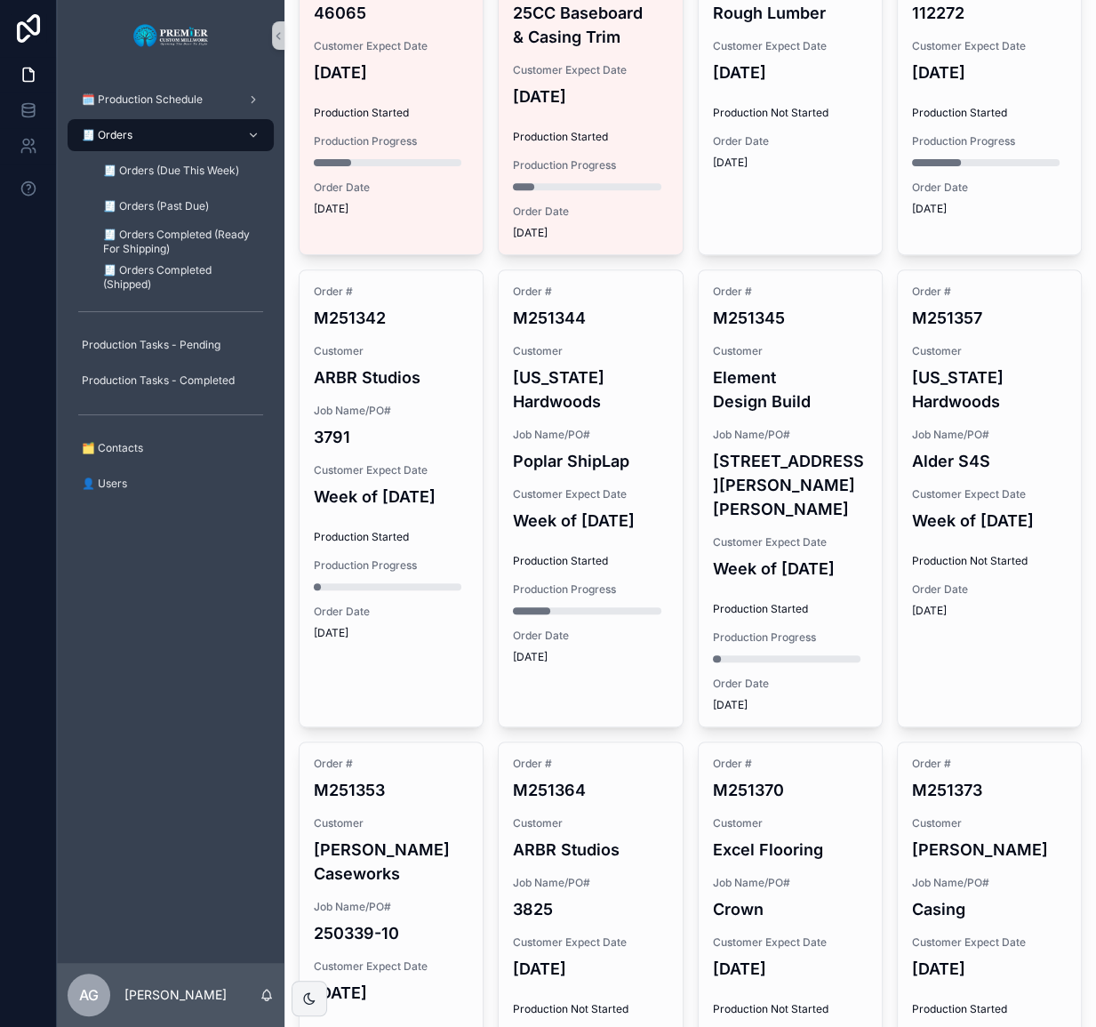
scroll to position [323, 0]
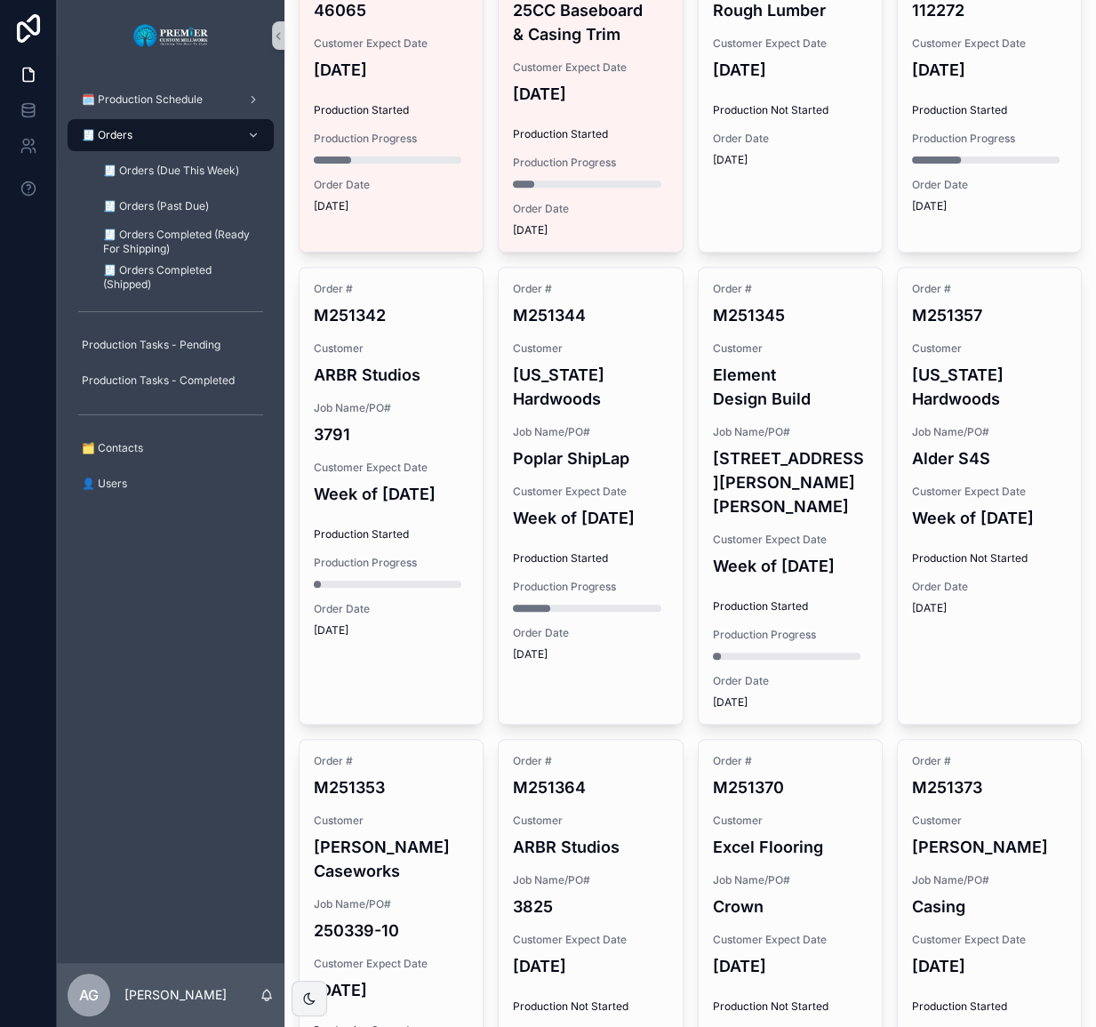
click at [365, 541] on span "Production Started" at bounding box center [391, 534] width 155 height 14
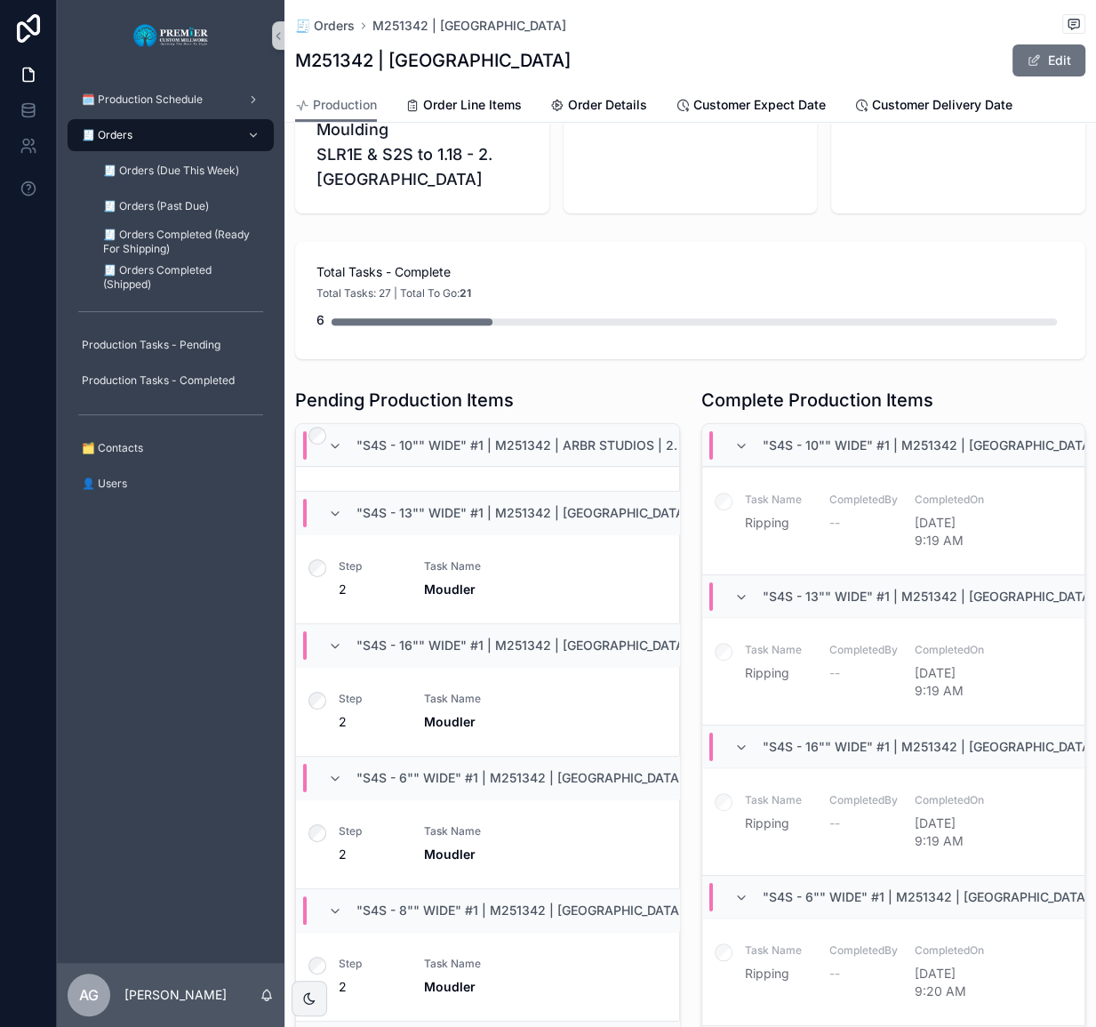
scroll to position [68, 0]
click at [201, 133] on div "🧾 Orders" at bounding box center [170, 135] width 185 height 28
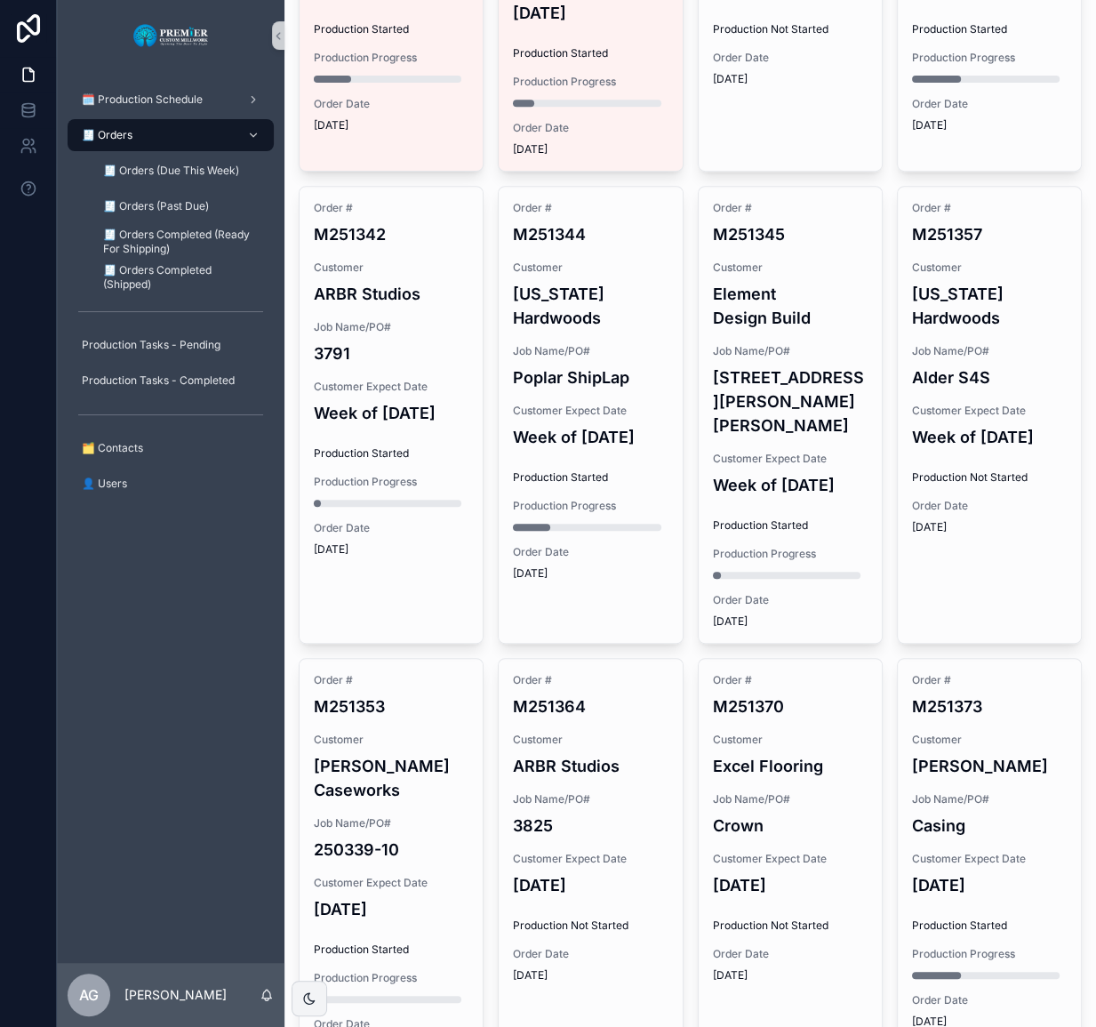
click at [429, 425] on h4 "Week of [DATE]" at bounding box center [391, 413] width 155 height 24
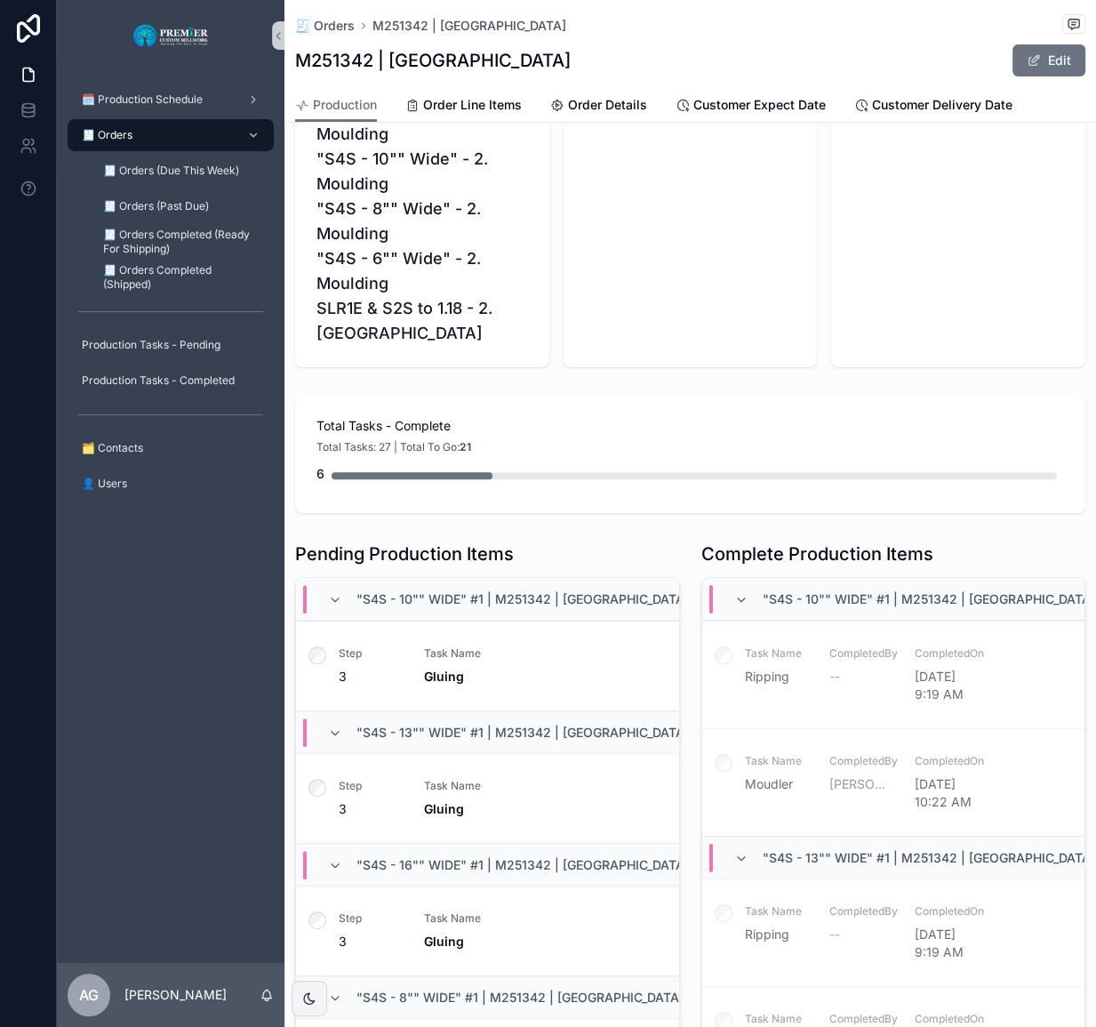
scroll to position [161, 0]
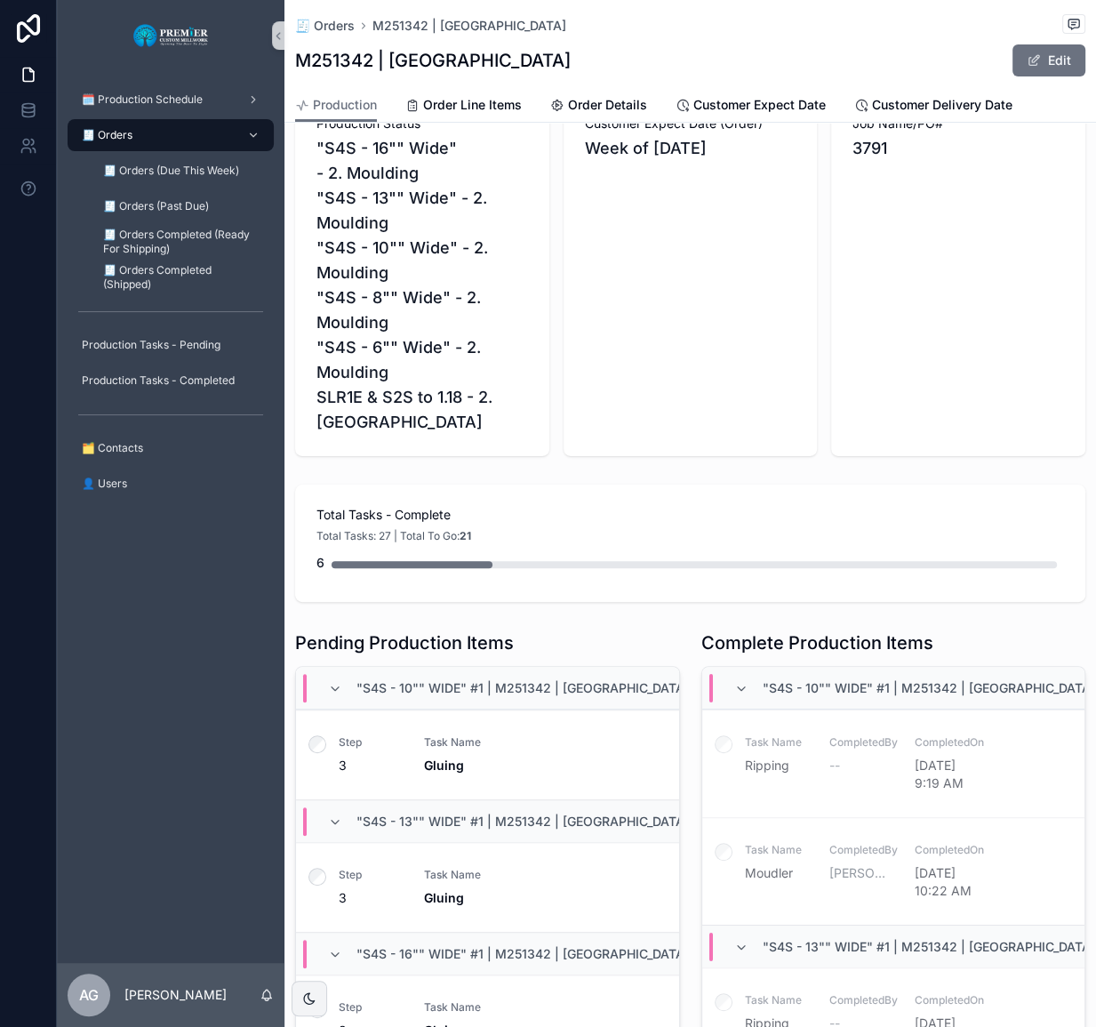
click at [196, 124] on div "🧾 Orders" at bounding box center [170, 135] width 185 height 28
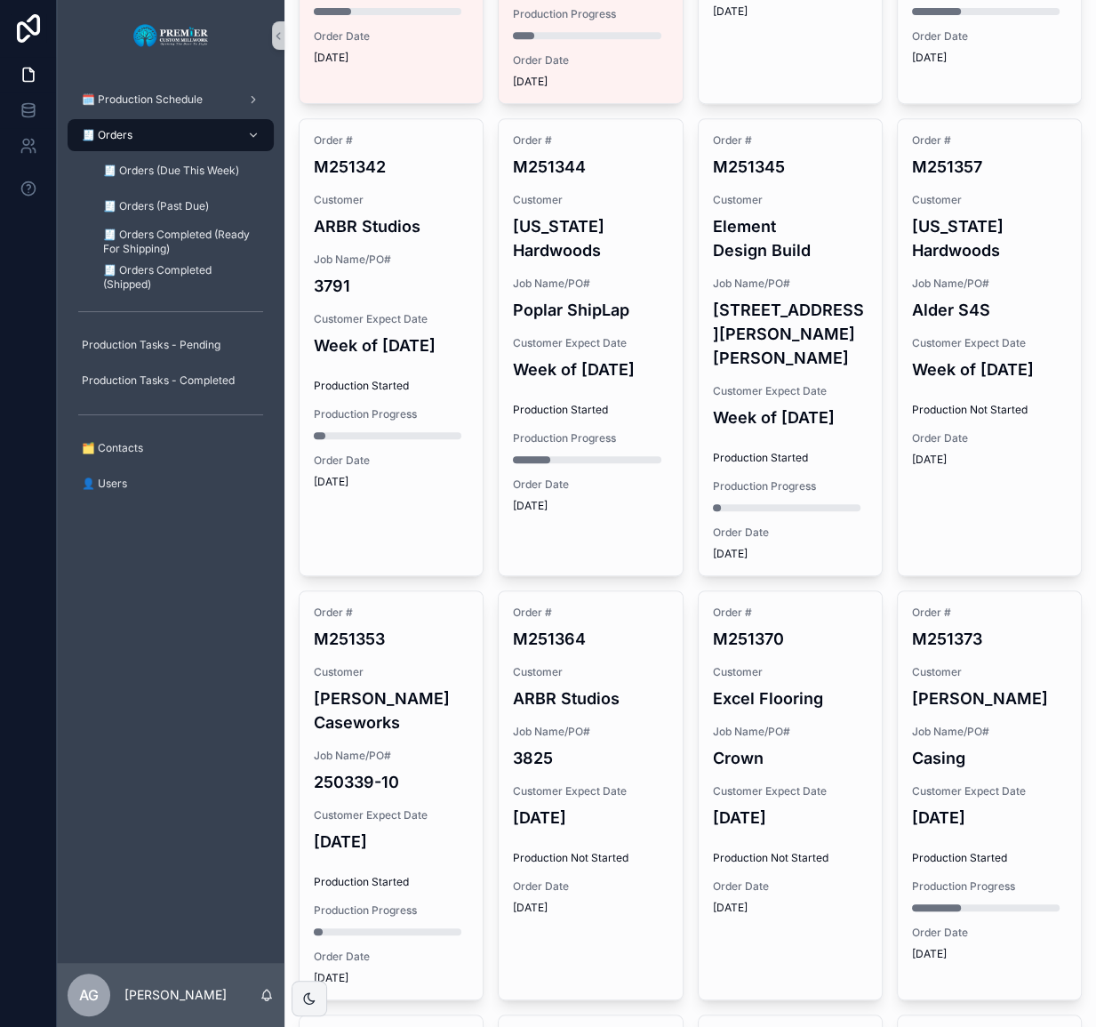
scroll to position [485, 0]
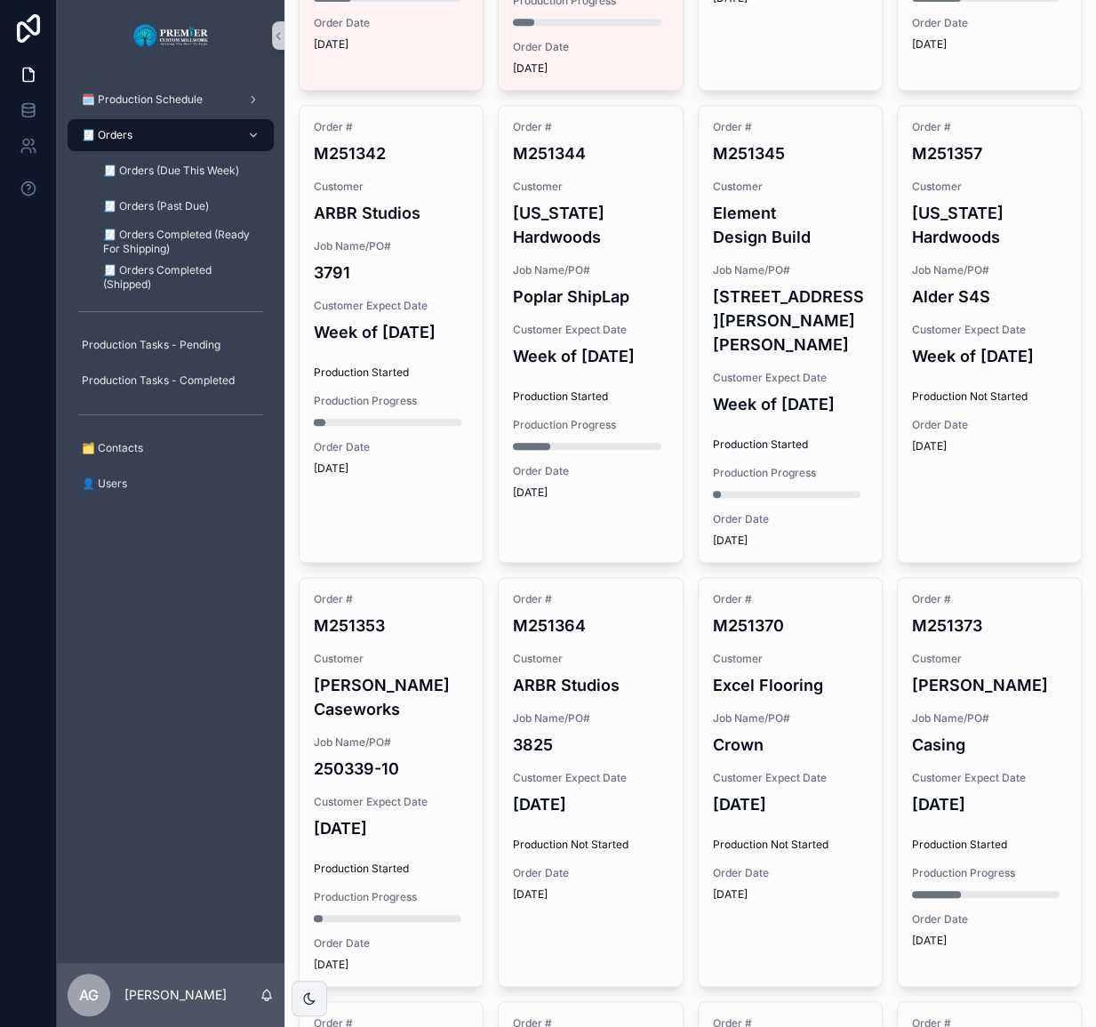
click at [143, 747] on div "🗓️ Production Schedule 🧾 Orders 🧾 Orders (Due This Week) 🧾 Orders (Past Due) 🧾 …" at bounding box center [171, 517] width 228 height 892
